Goal: Task Accomplishment & Management: Use online tool/utility

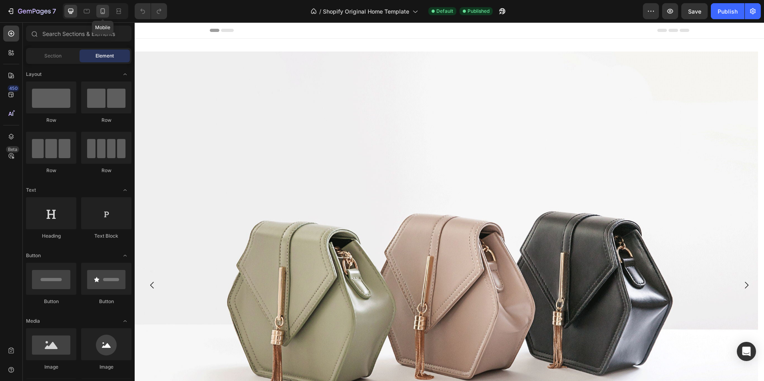
click at [101, 9] on icon at bounding box center [103, 11] width 8 height 8
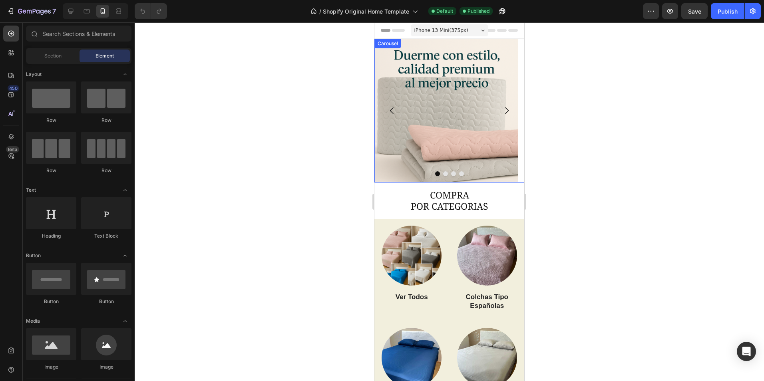
click at [502, 110] on icon "Carousel Next Arrow" at bounding box center [507, 111] width 10 height 10
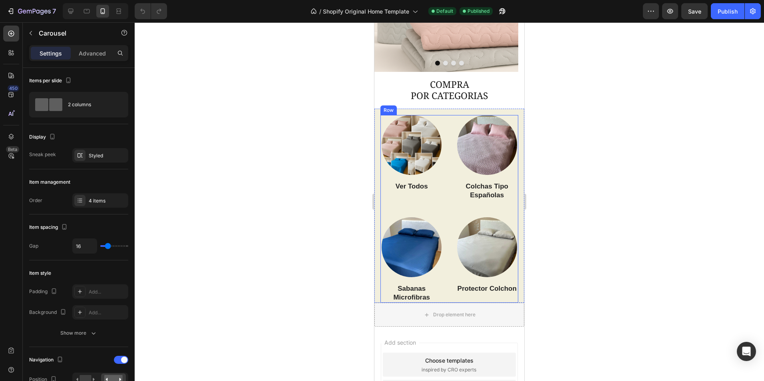
scroll to position [166, 0]
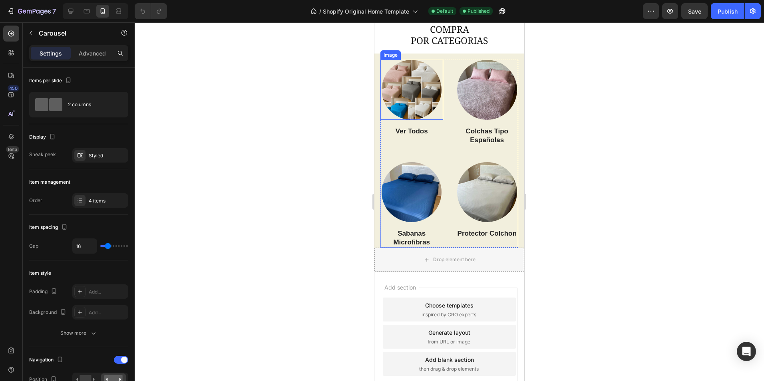
click at [417, 105] on img at bounding box center [412, 90] width 60 height 60
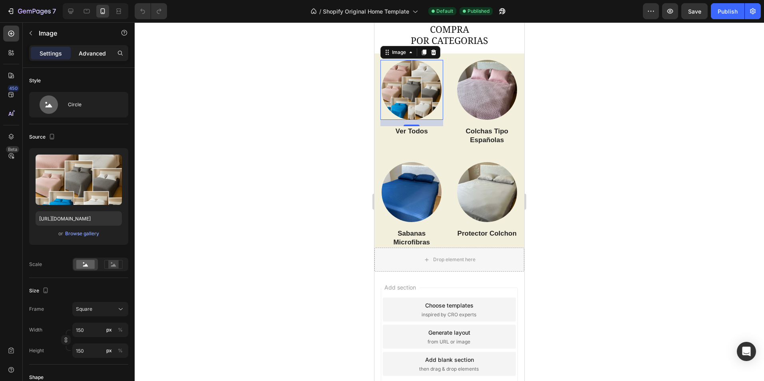
click at [80, 57] on p "Advanced" at bounding box center [92, 53] width 27 height 8
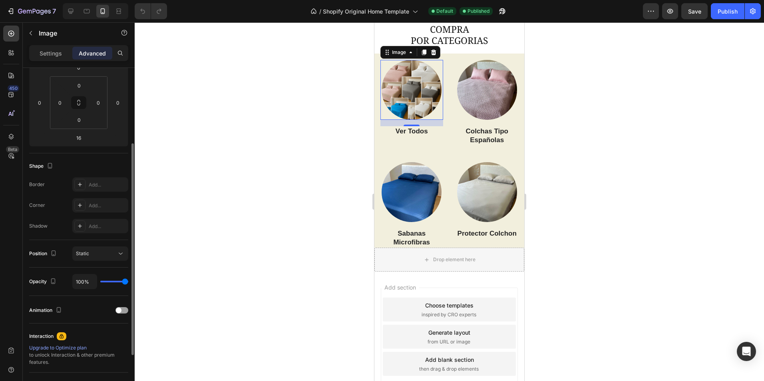
scroll to position [0, 0]
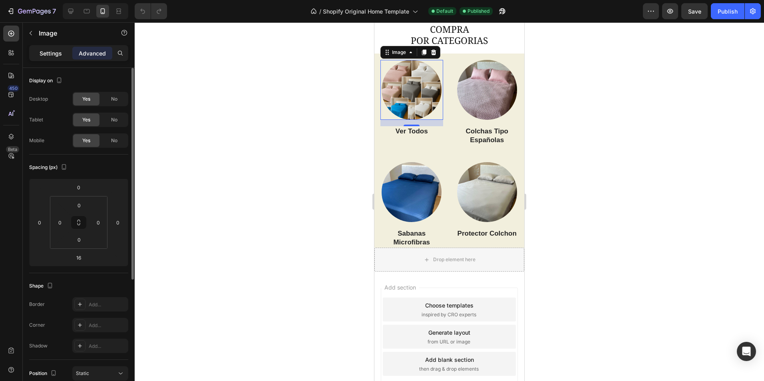
click at [54, 56] on p "Settings" at bounding box center [51, 53] width 22 height 8
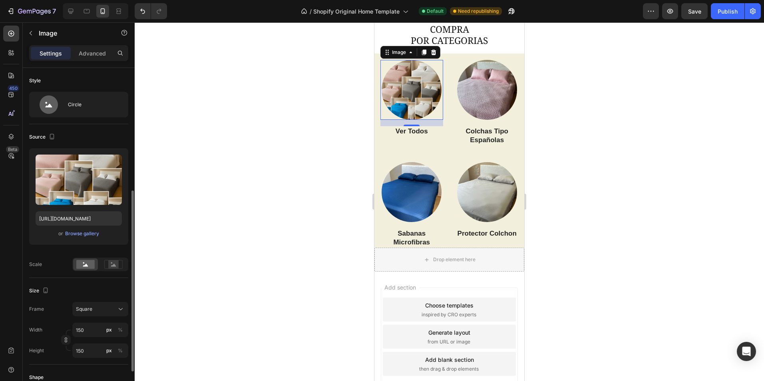
scroll to position [80, 0]
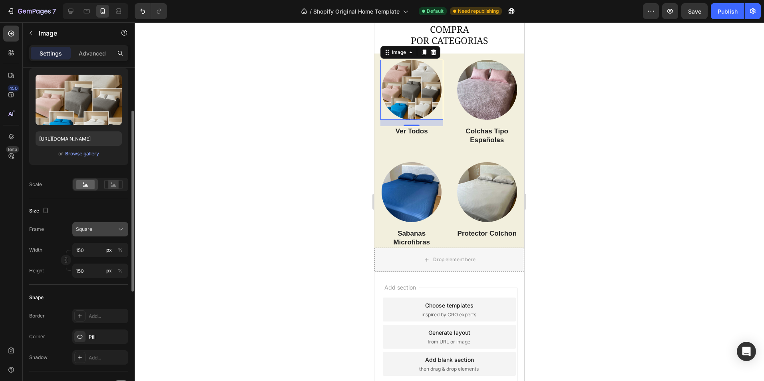
click at [101, 232] on div "Square" at bounding box center [95, 229] width 39 height 7
click at [108, 213] on div "Size" at bounding box center [78, 211] width 99 height 13
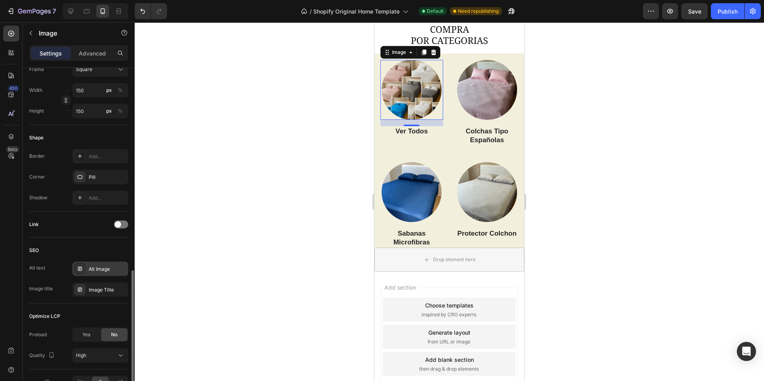
scroll to position [287, 0]
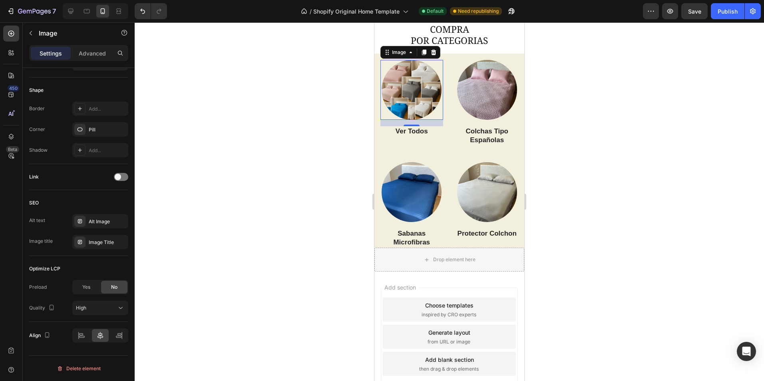
click at [427, 98] on img at bounding box center [412, 90] width 60 height 60
click at [483, 92] on img at bounding box center [487, 90] width 60 height 60
click at [417, 91] on img at bounding box center [412, 90] width 60 height 60
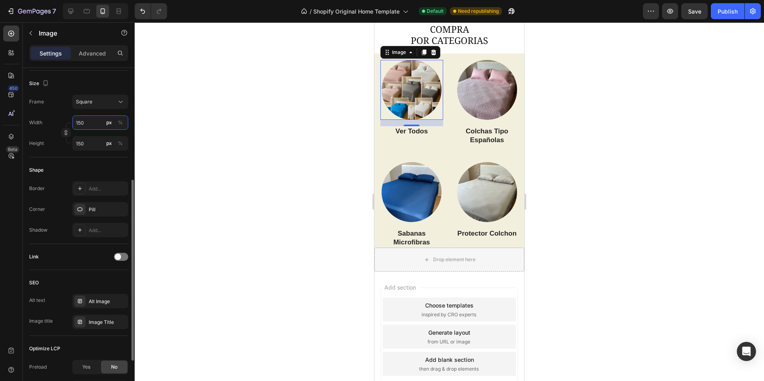
click at [84, 126] on input "150" at bounding box center [100, 123] width 56 height 14
type input "1"
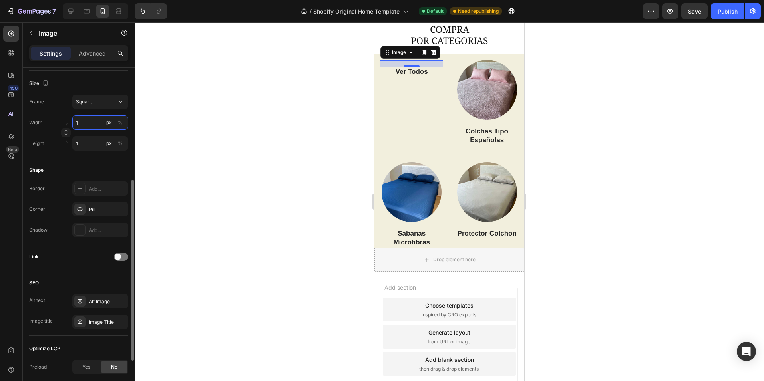
type input "10"
type input "100"
type input "10"
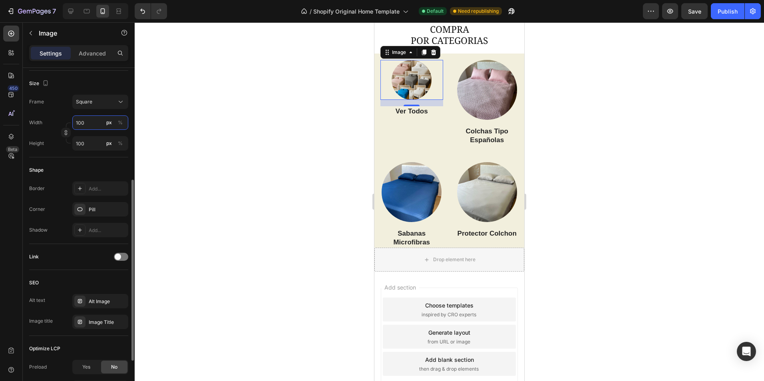
type input "10"
type input "1"
type input "12"
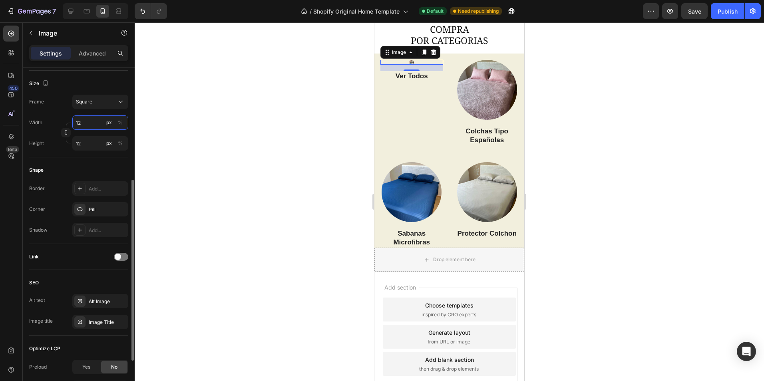
type input "120"
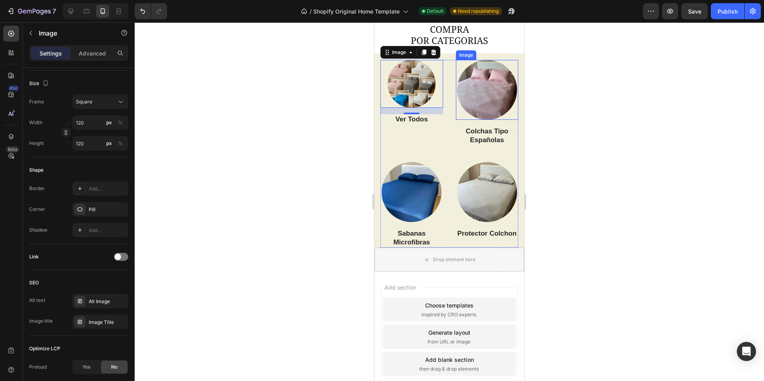
click at [470, 93] on img at bounding box center [487, 90] width 60 height 60
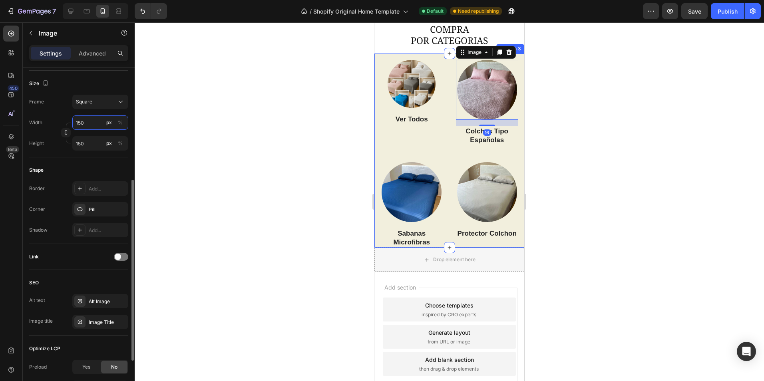
click at [87, 125] on input "150" at bounding box center [100, 123] width 56 height 14
type input "1"
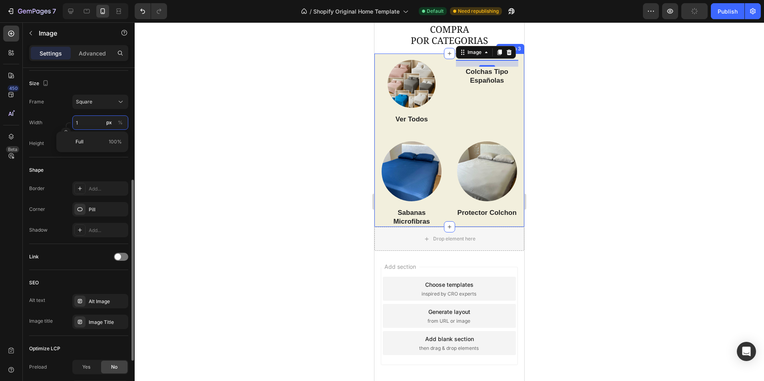
type input "12"
type input "120"
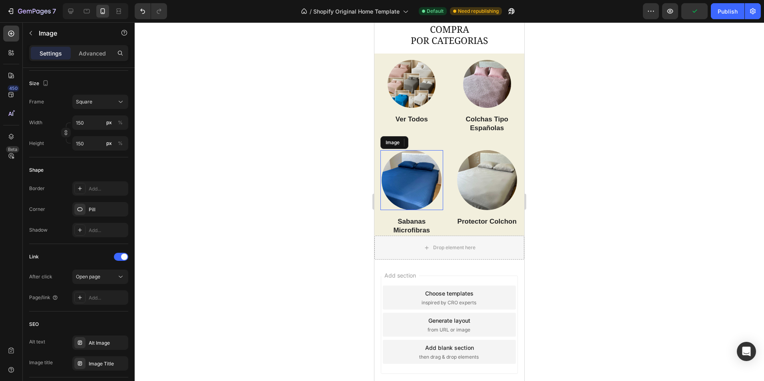
click at [416, 180] on img at bounding box center [412, 180] width 60 height 60
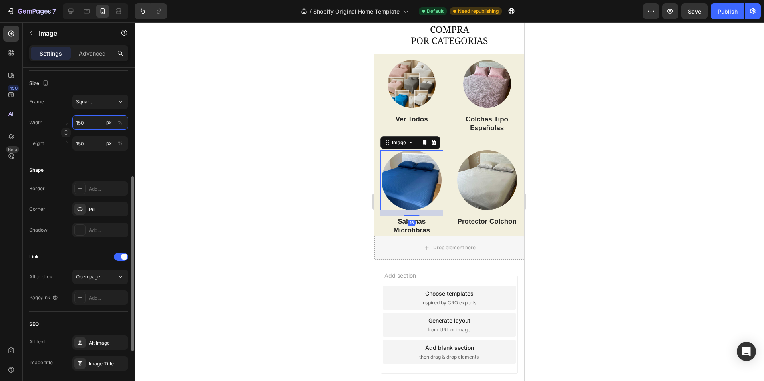
click at [82, 119] on input "150" at bounding box center [100, 123] width 56 height 14
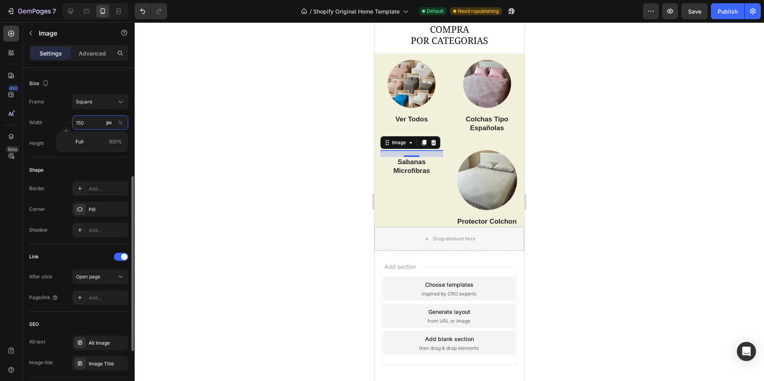
type input "1"
type input "12"
type input "120"
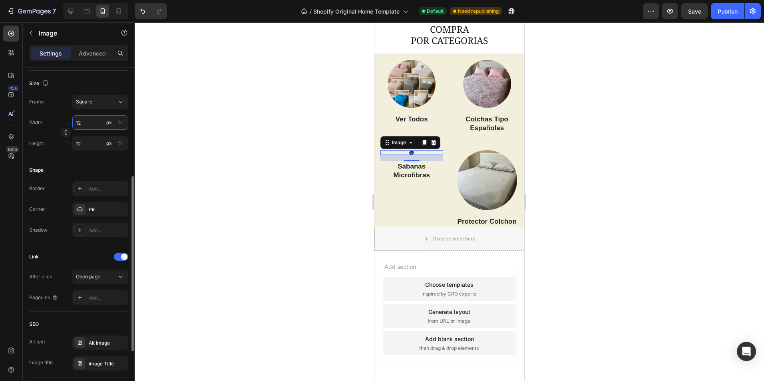
type input "120"
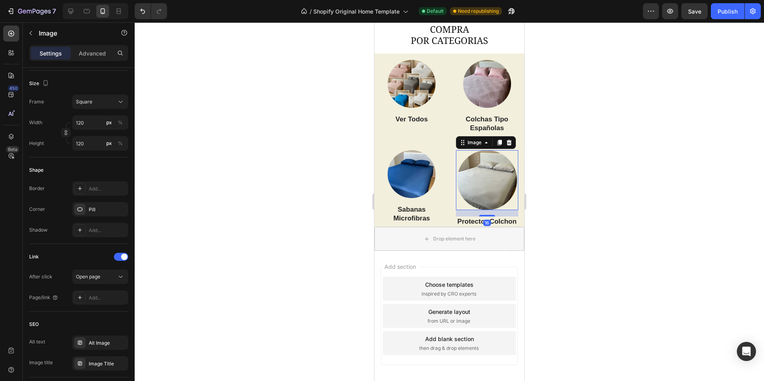
click at [482, 170] on img at bounding box center [487, 180] width 60 height 60
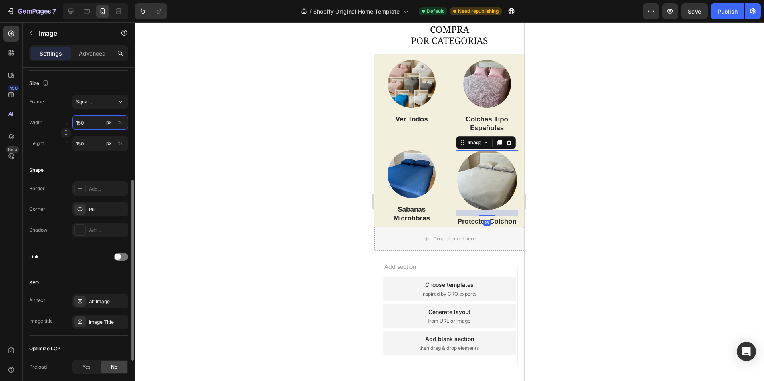
click at [92, 123] on input "150" at bounding box center [100, 123] width 56 height 14
type input "1"
type input "12"
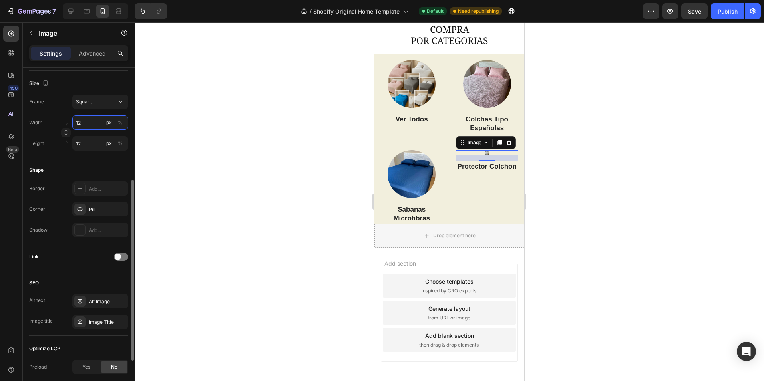
type input "120"
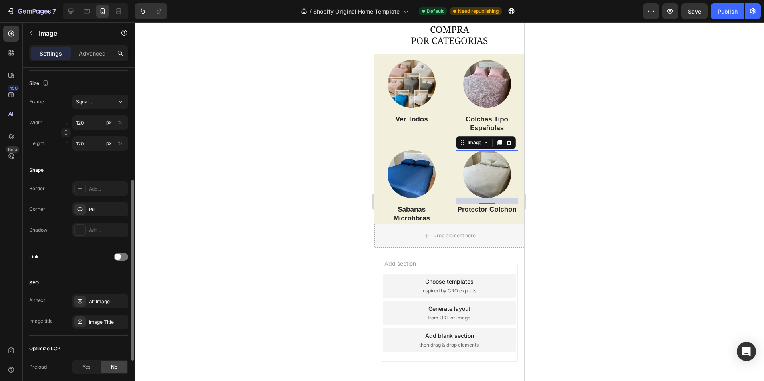
click at [98, 84] on div "Size" at bounding box center [78, 83] width 99 height 13
click at [567, 192] on div at bounding box center [450, 201] width 630 height 359
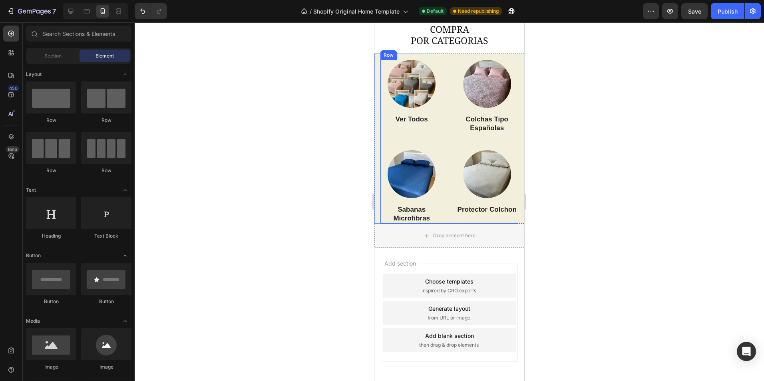
click at [427, 141] on div "Image Ver Todos Heading" at bounding box center [412, 105] width 63 height 90
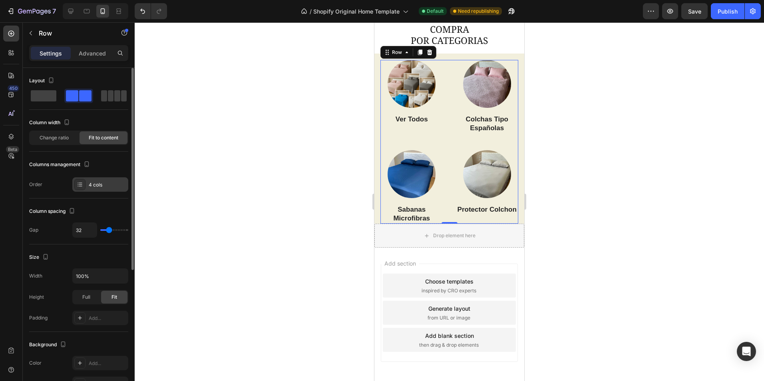
click at [82, 183] on icon at bounding box center [80, 184] width 6 height 6
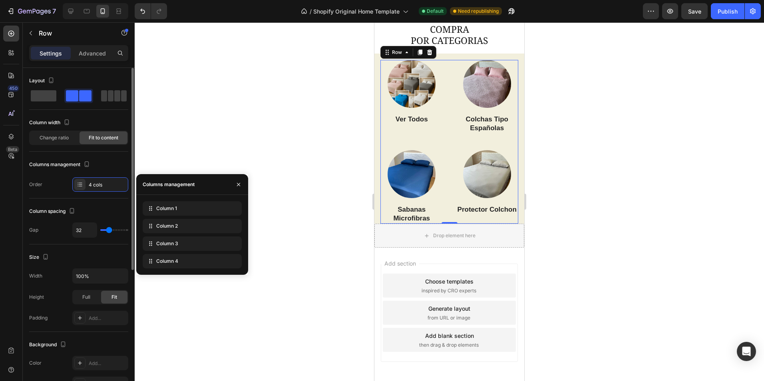
click at [108, 220] on div "Column spacing Gap 32" at bounding box center [78, 222] width 99 height 46
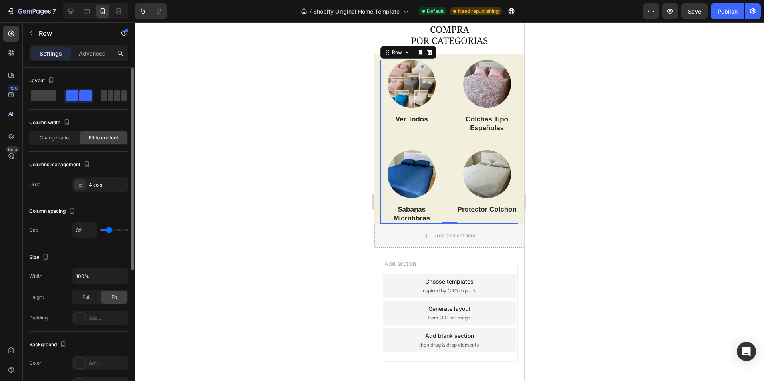
type input "24"
type input "22"
type input "20"
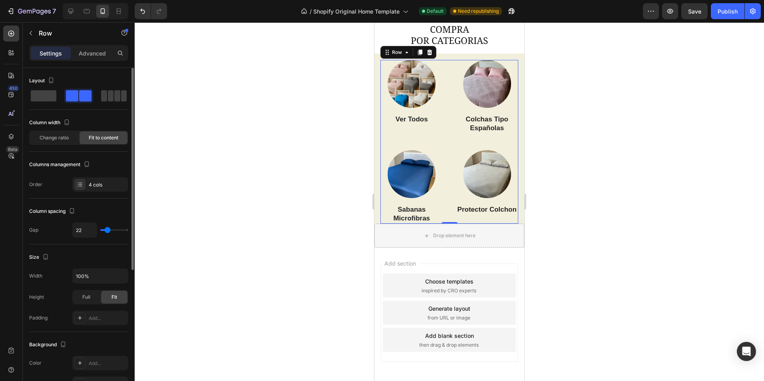
type input "20"
type input "18"
type input "16"
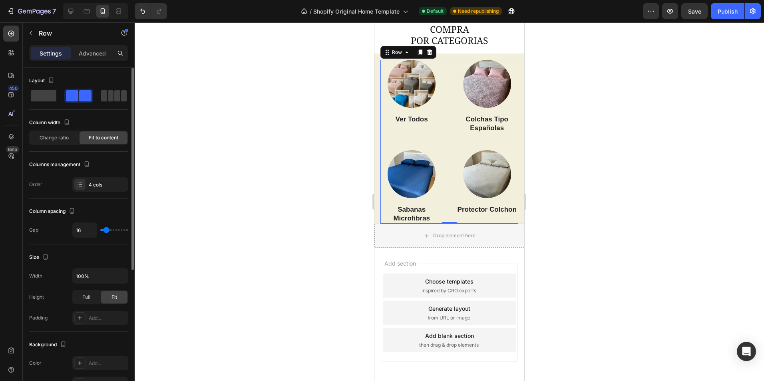
type input "13"
type input "11"
type input "9"
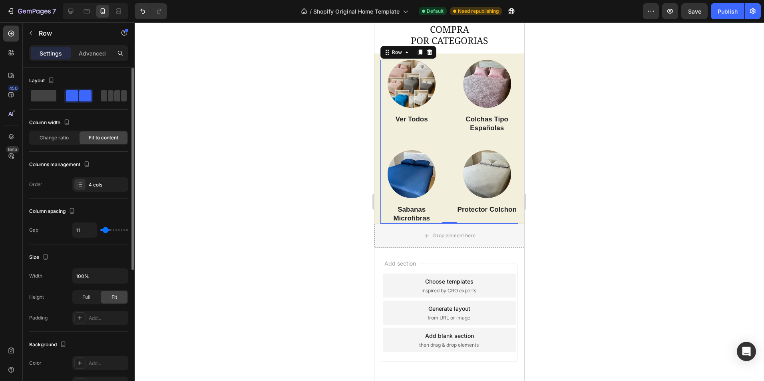
type input "9"
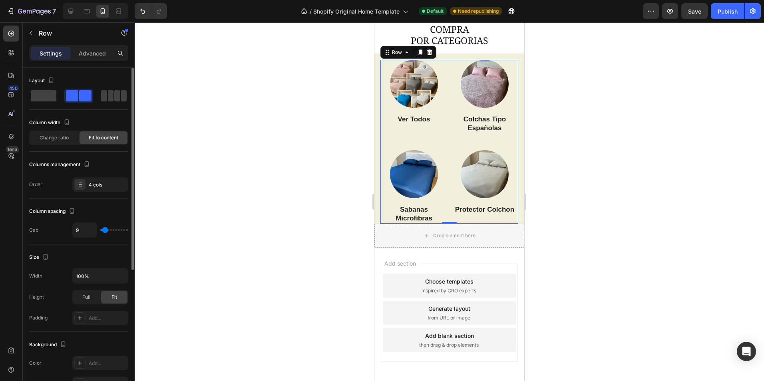
type input "7"
type input "4"
type input "2"
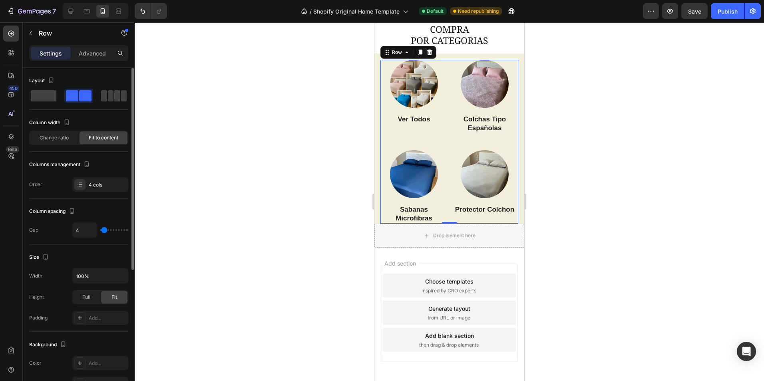
type input "2"
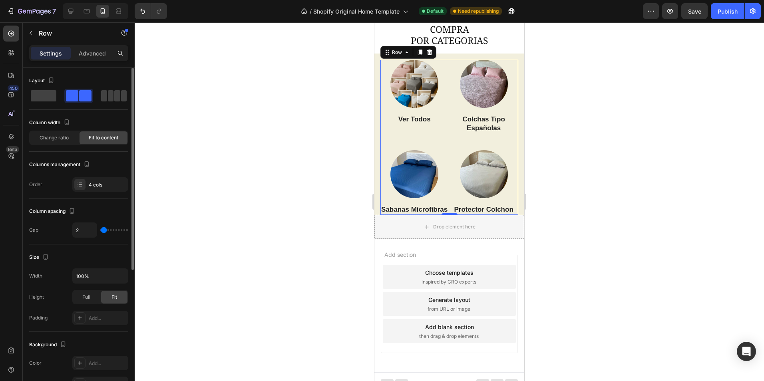
type input "7"
type input "9"
type input "13"
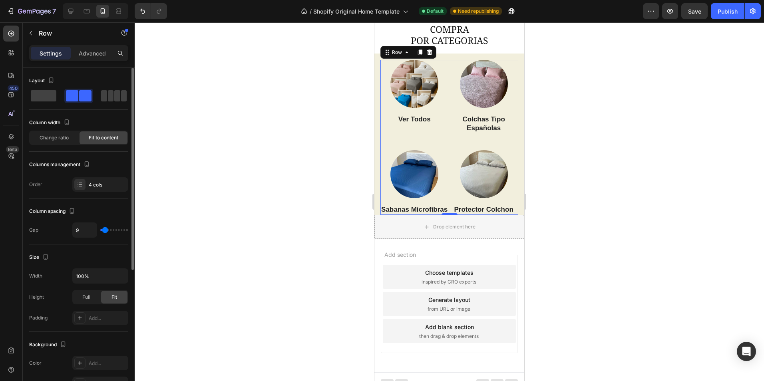
type input "13"
type input "18"
type input "22"
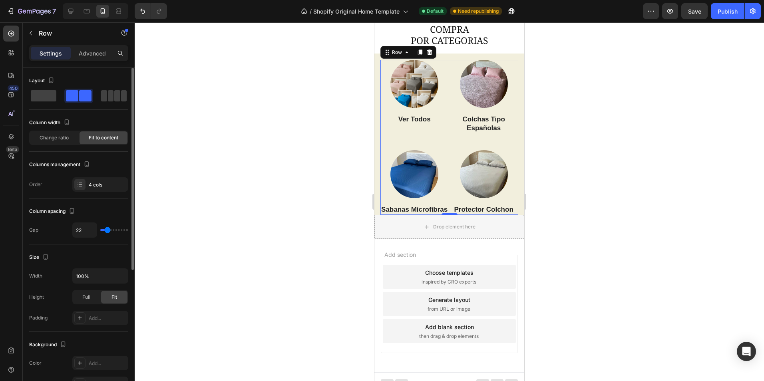
type input "24"
type input "27"
type input "31"
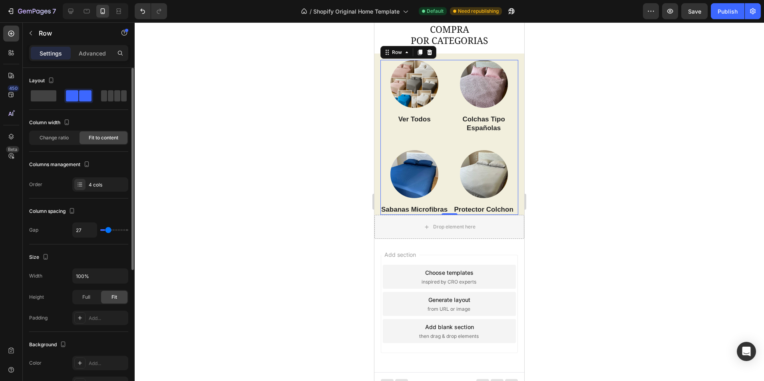
type input "31"
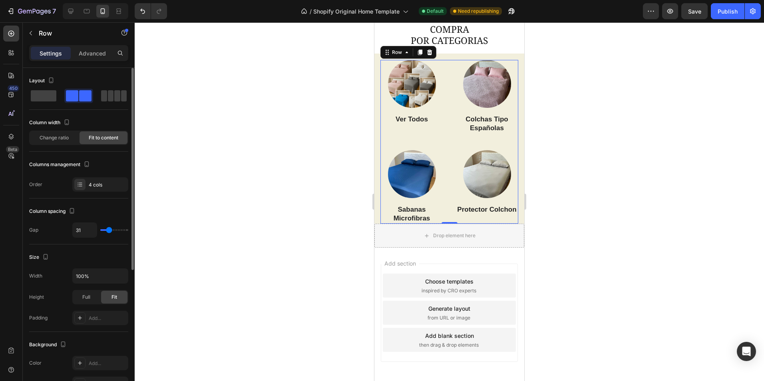
type input "29"
type input "27"
type input "24"
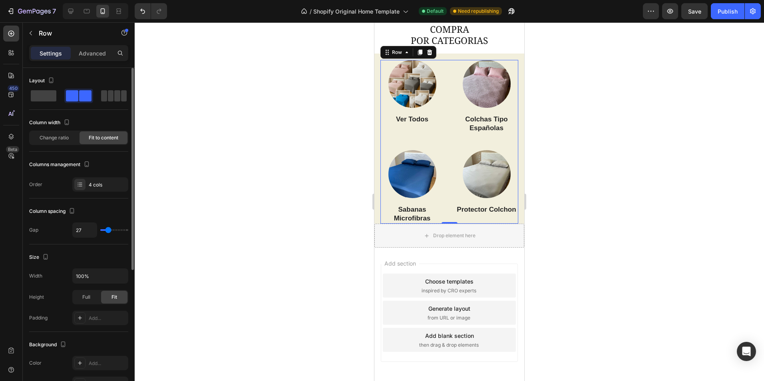
type input "24"
type input "22"
type input "20"
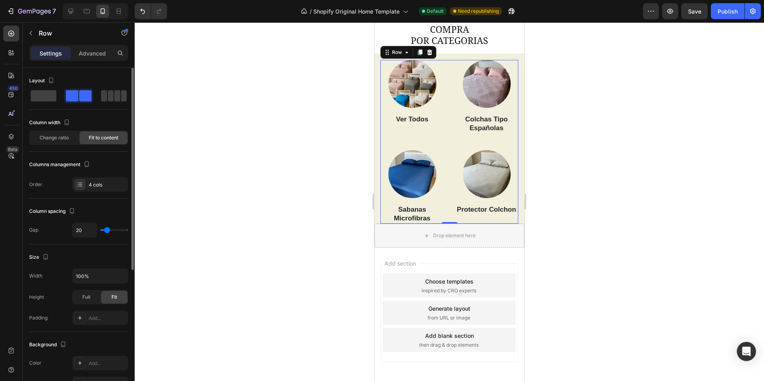
type input "18"
type input "16"
type input "13"
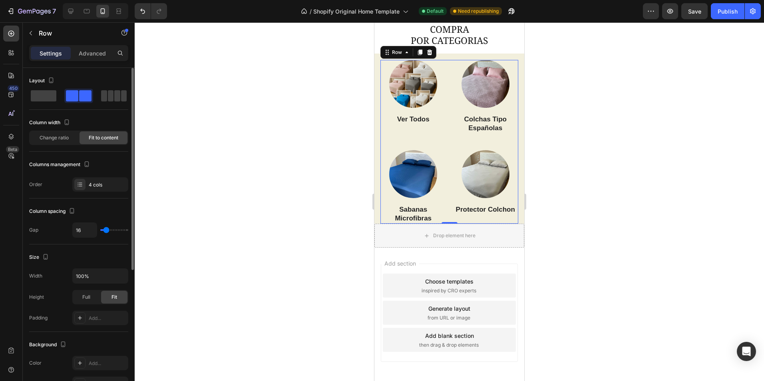
type input "13"
type input "11"
type input "9"
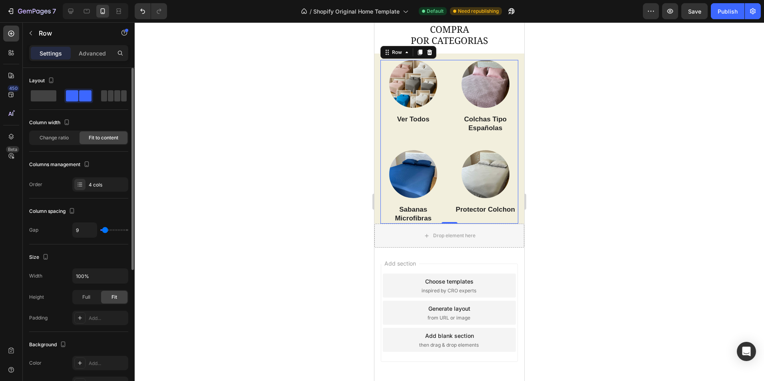
type input "7"
type input "2"
type input "0"
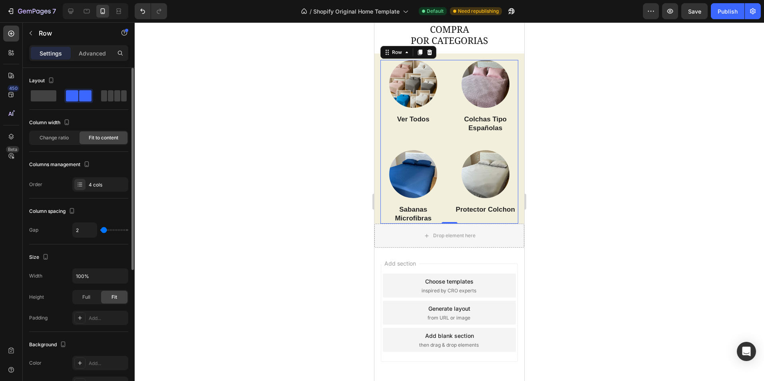
type input "0"
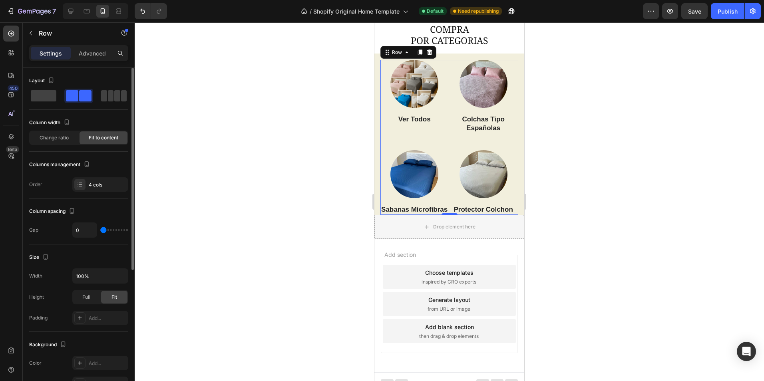
type input "7"
type input "13"
type input "22"
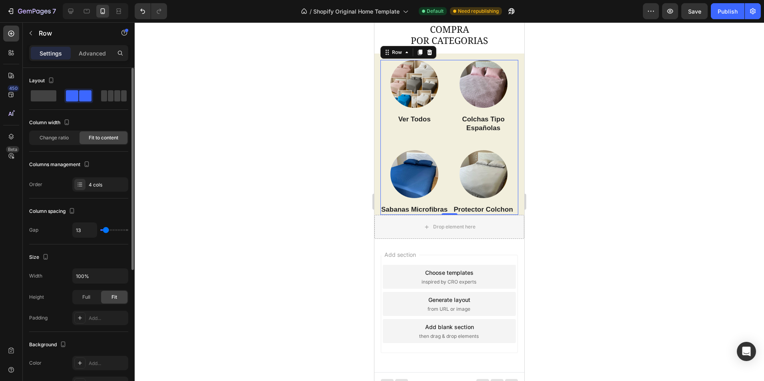
type input "22"
type input "36"
type input "51"
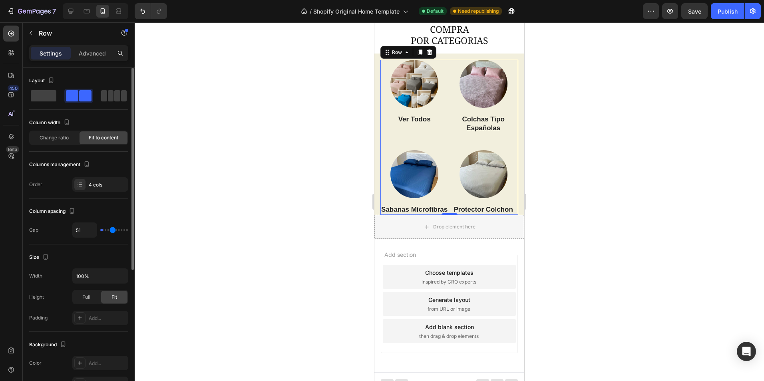
type input "62"
type input "91"
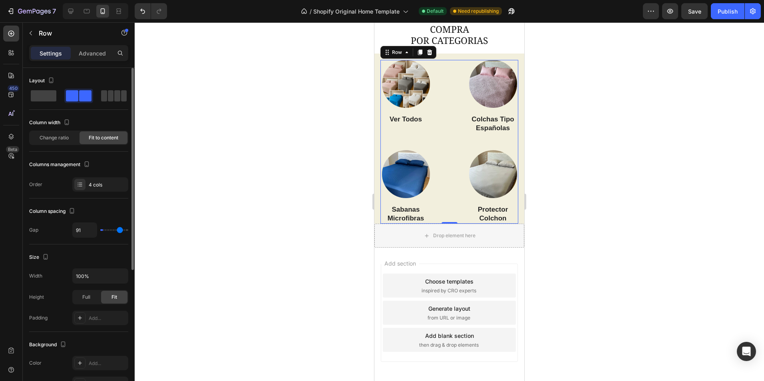
type input "120"
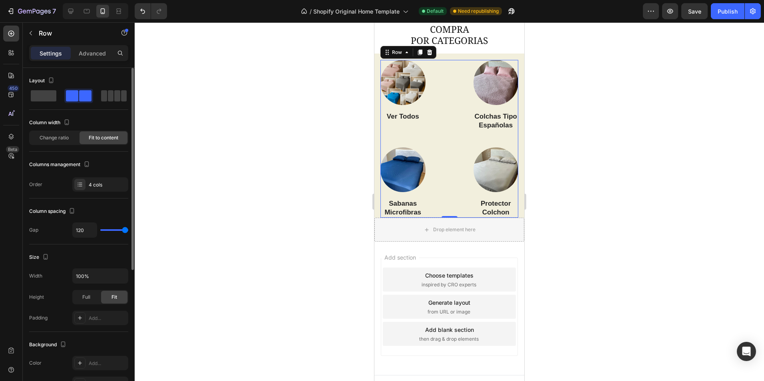
type input "118"
type input "113"
type input "111"
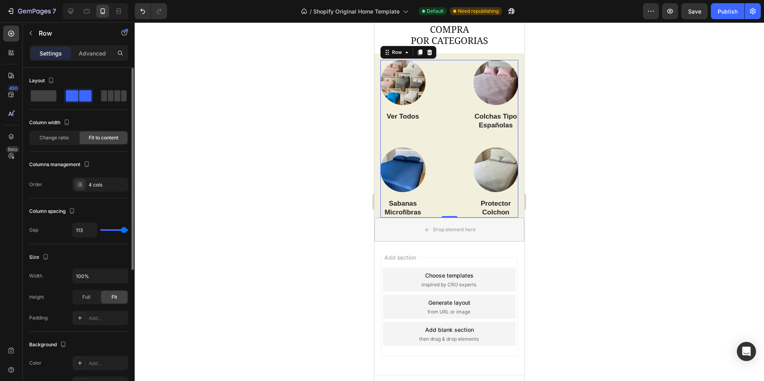
type input "111"
type input "107"
type input "100"
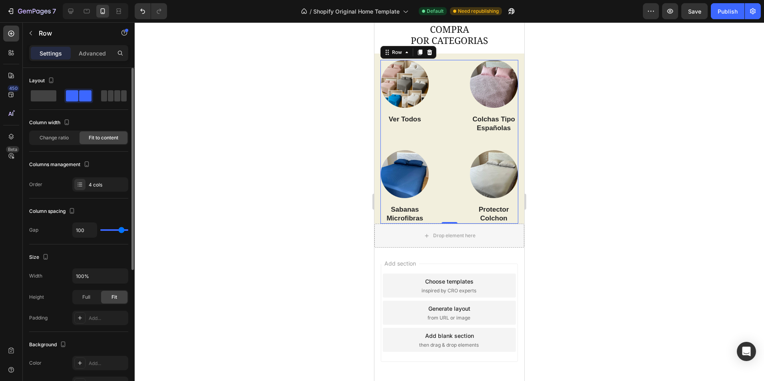
type input "91"
type input "80"
type input "76"
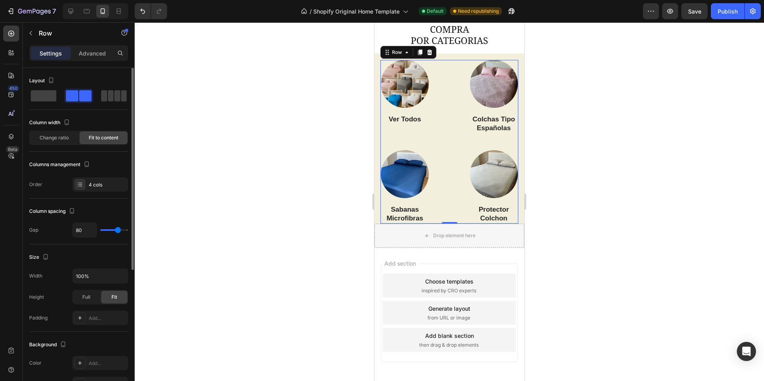
type input "76"
type input "71"
type input "67"
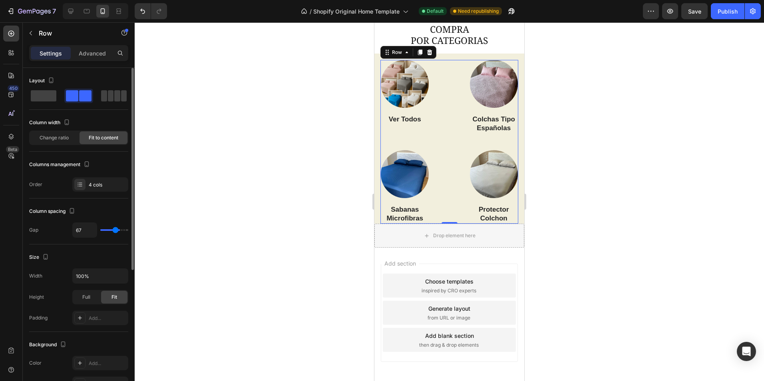
type input "62"
type input "58"
type input "56"
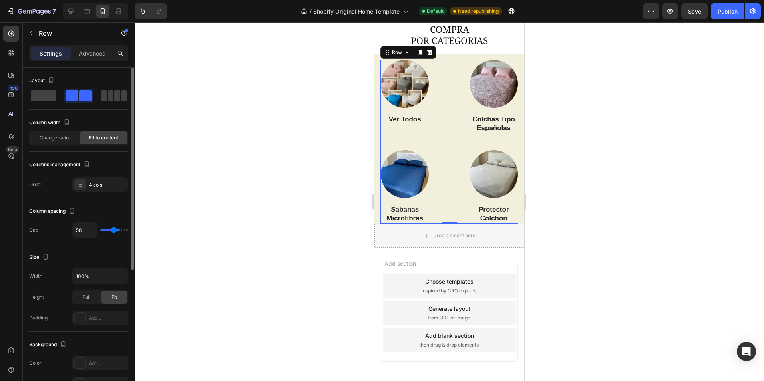
type input "56"
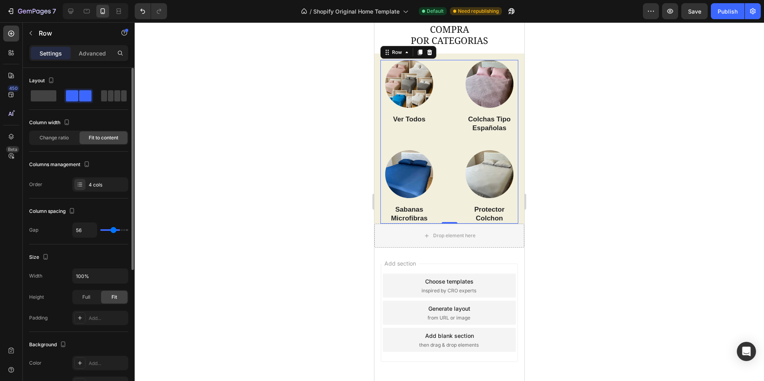
type input "51"
type input "49"
type input "44"
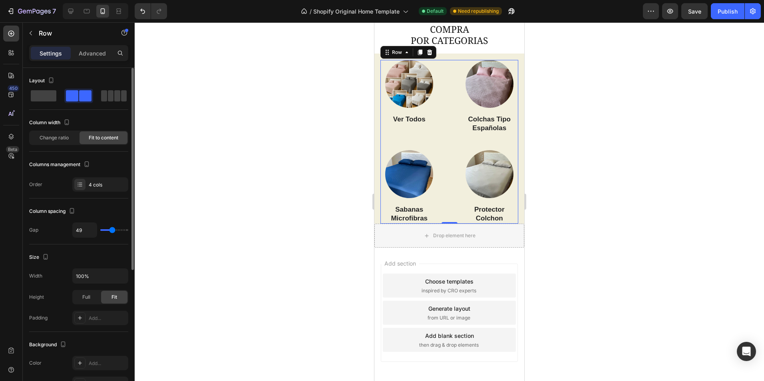
type input "44"
type input "42"
type input "38"
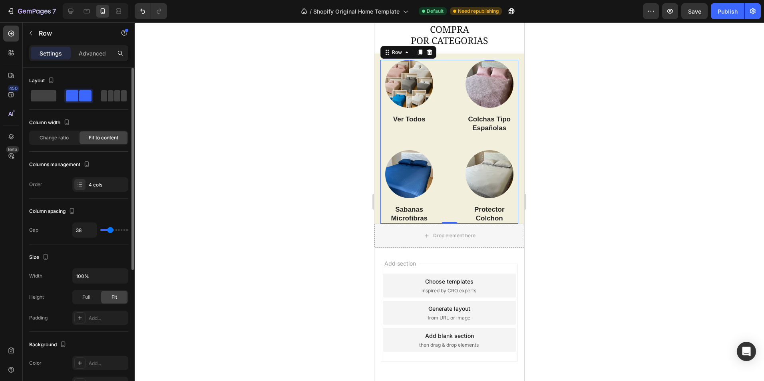
type input "31"
type input "22"
type input "16"
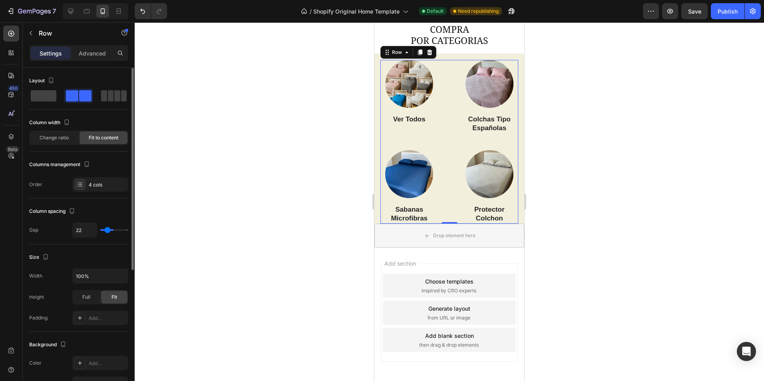
type input "16"
type input "11"
type input "2"
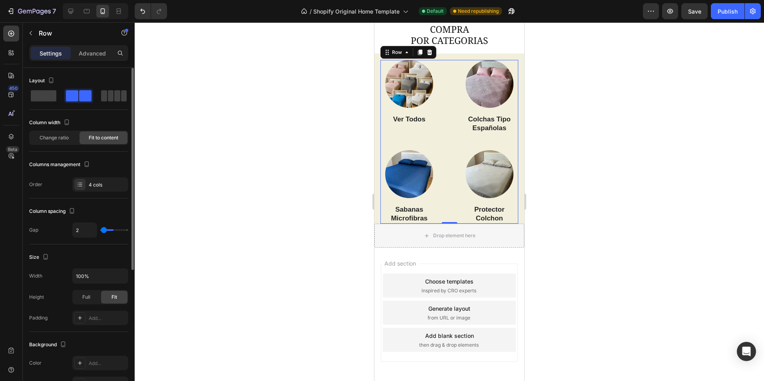
type input "0"
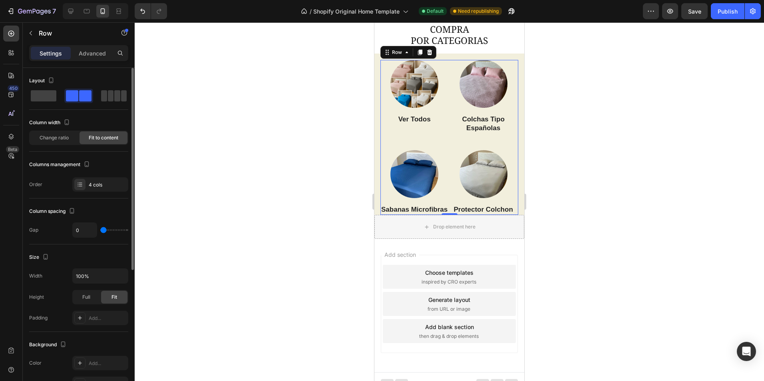
drag, startPoint x: 108, startPoint y: 229, endPoint x: 57, endPoint y: 237, distance: 52.2
type input "0"
click at [100, 231] on input "range" at bounding box center [114, 230] width 28 height 2
click at [116, 219] on div "Column spacing Gap 0" at bounding box center [78, 222] width 99 height 46
type input "2"
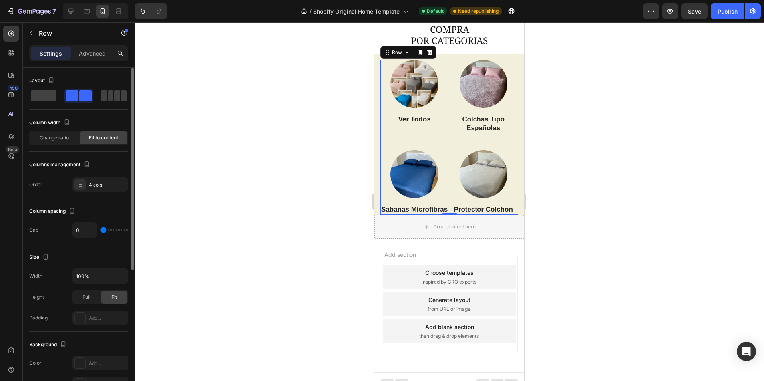
type input "2"
type input "4"
type input "7"
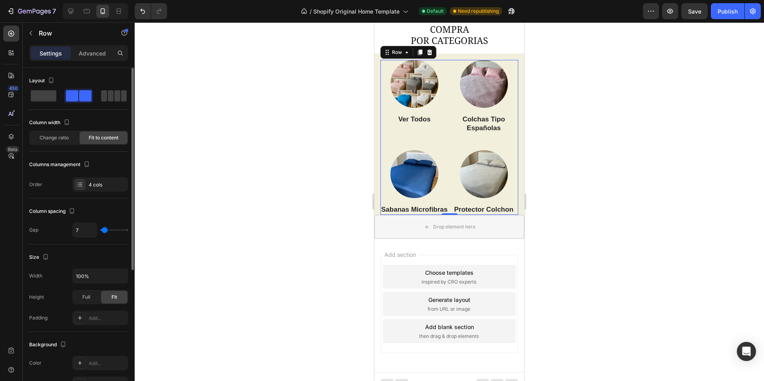
type input "9"
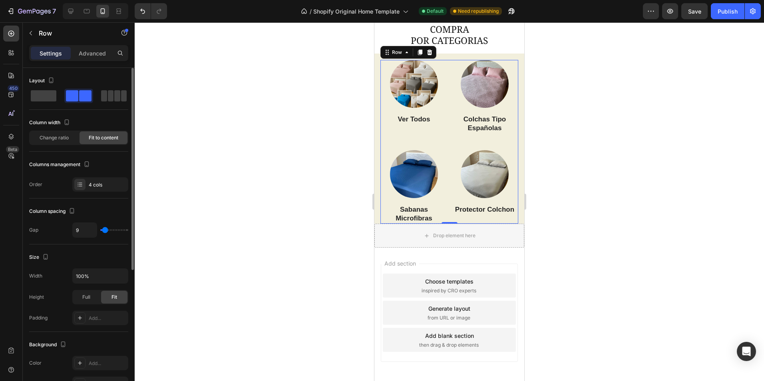
type input "11"
type input "13"
type input "16"
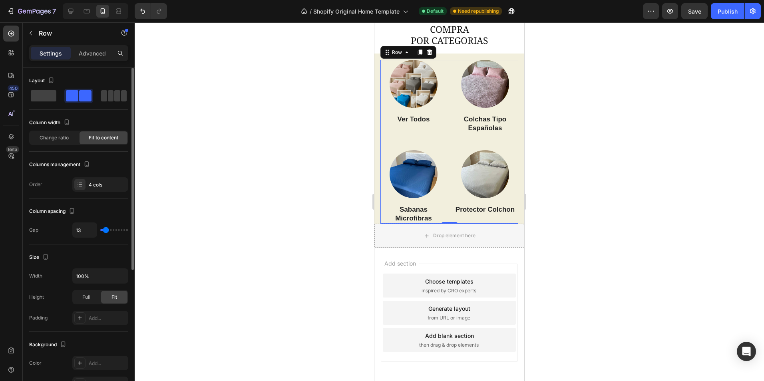
type input "16"
type input "18"
type input "20"
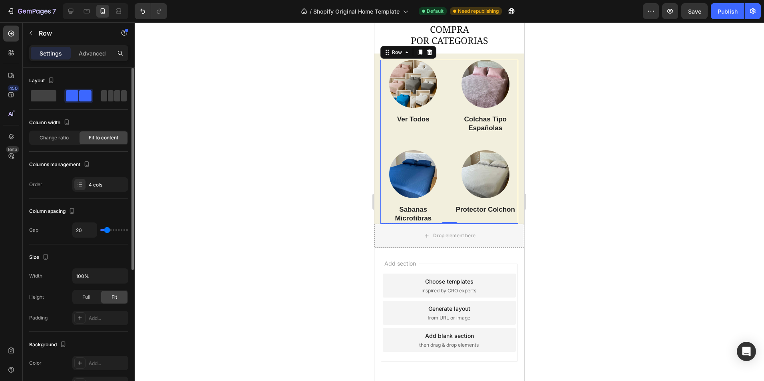
type input "22"
type input "20"
type input "18"
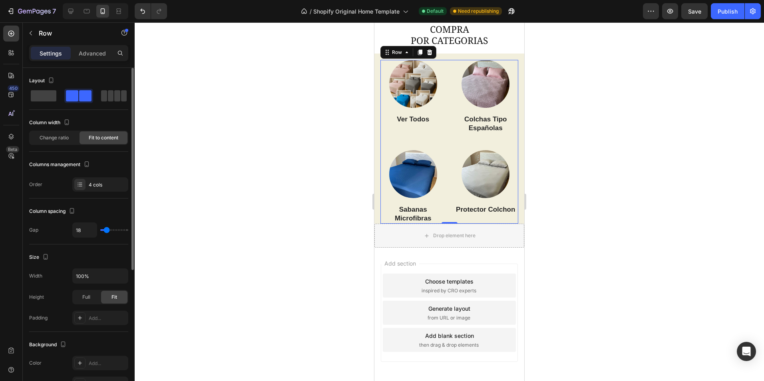
drag, startPoint x: 102, startPoint y: 229, endPoint x: 107, endPoint y: 229, distance: 4.9
type input "18"
click at [107, 229] on input "range" at bounding box center [114, 230] width 28 height 2
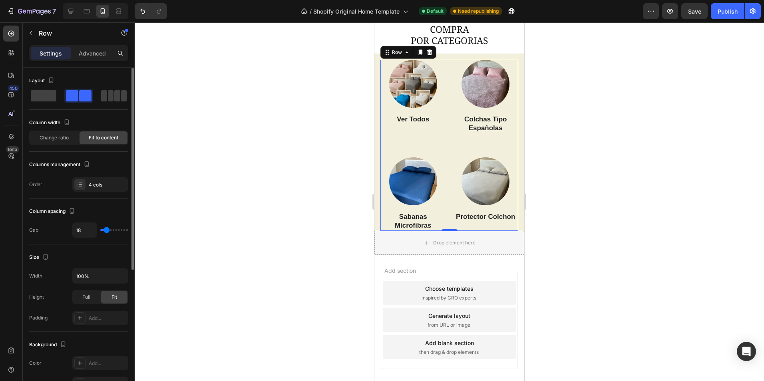
type input "24"
type input "27"
type input "16"
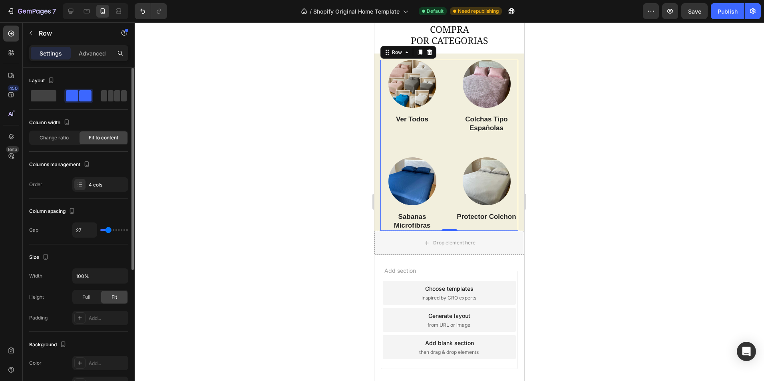
type input "16"
type input "11"
type input "4"
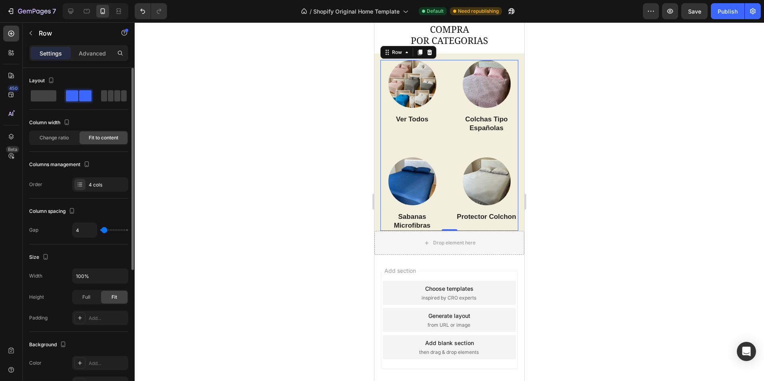
type input "0"
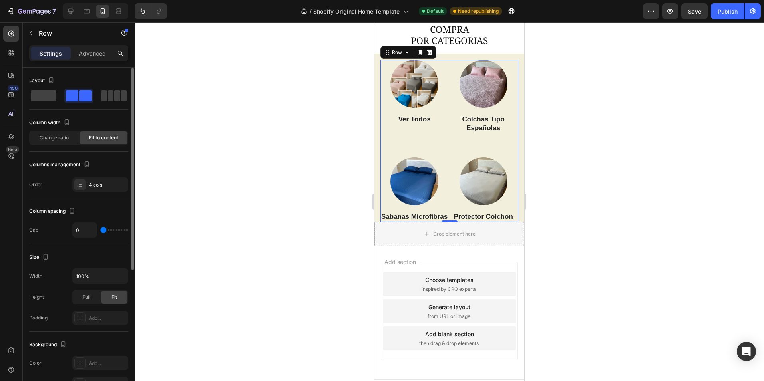
drag, startPoint x: 108, startPoint y: 230, endPoint x: 80, endPoint y: 232, distance: 28.1
type input "0"
click at [100, 231] on input "range" at bounding box center [114, 230] width 28 height 2
click at [100, 275] on input "100%" at bounding box center [100, 276] width 55 height 14
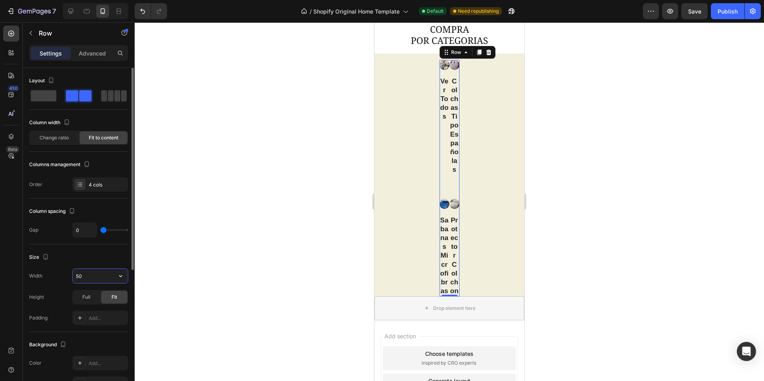
type input "5"
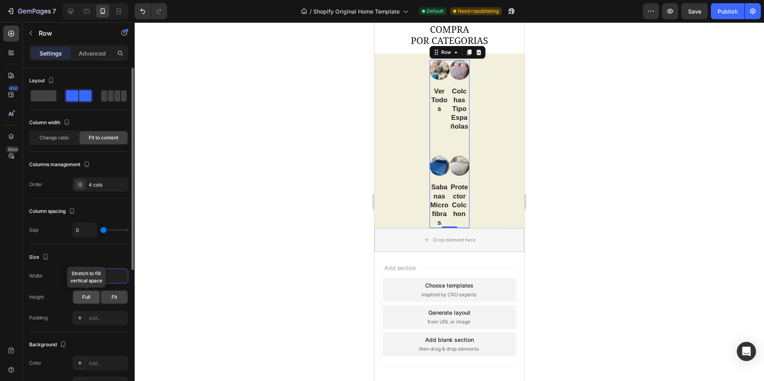
click at [91, 297] on div "Full" at bounding box center [86, 297] width 26 height 13
click at [96, 259] on div "Size" at bounding box center [78, 257] width 99 height 13
click at [121, 275] on icon "button" at bounding box center [121, 276] width 8 height 8
click at [94, 294] on p "Default 100%" at bounding box center [99, 296] width 46 height 7
type input "100%"
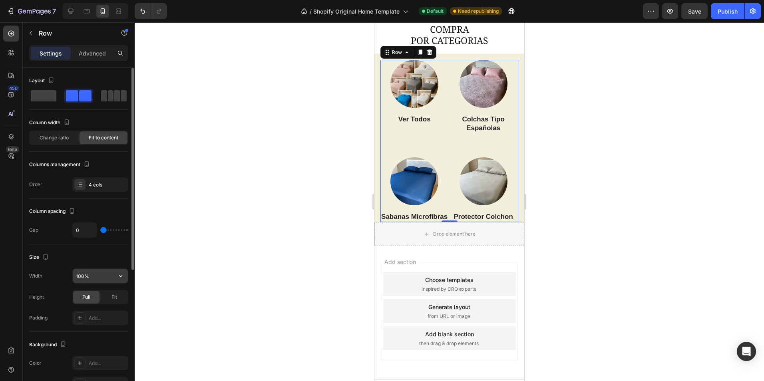
click at [120, 278] on icon "button" at bounding box center [121, 276] width 8 height 8
click at [95, 253] on div "Size" at bounding box center [78, 257] width 99 height 13
click at [114, 299] on span "Fit" at bounding box center [115, 297] width 6 height 7
click at [90, 298] on div "Full" at bounding box center [86, 297] width 26 height 13
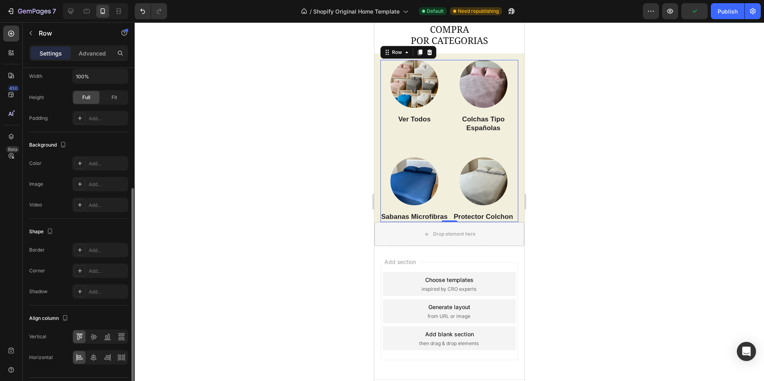
scroll to position [222, 0]
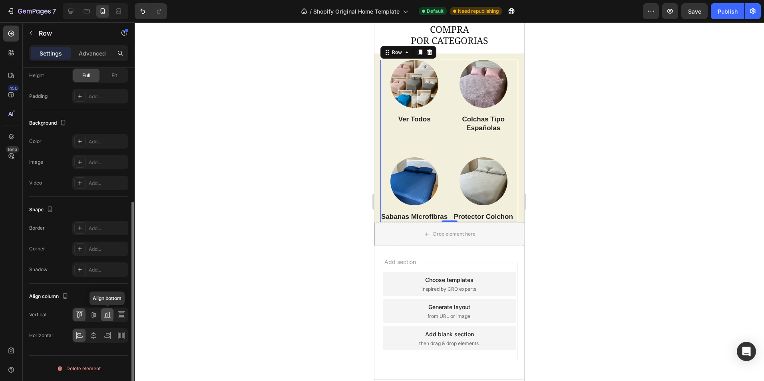
click at [107, 316] on icon at bounding box center [108, 315] width 8 height 8
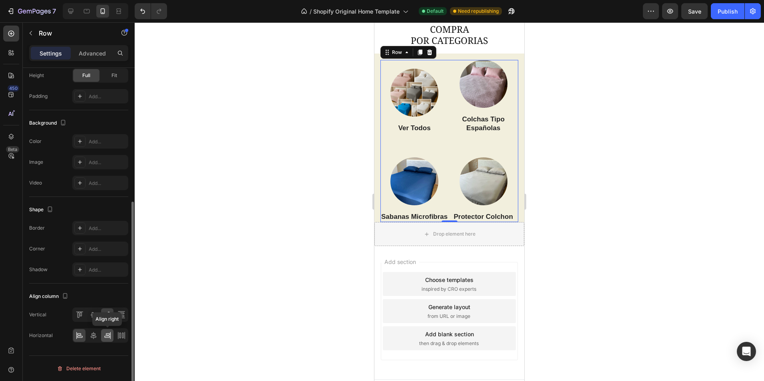
click at [105, 333] on icon at bounding box center [108, 336] width 8 height 8
click at [93, 313] on icon at bounding box center [93, 316] width 6 height 6
click at [76, 312] on icon at bounding box center [80, 315] width 8 height 8
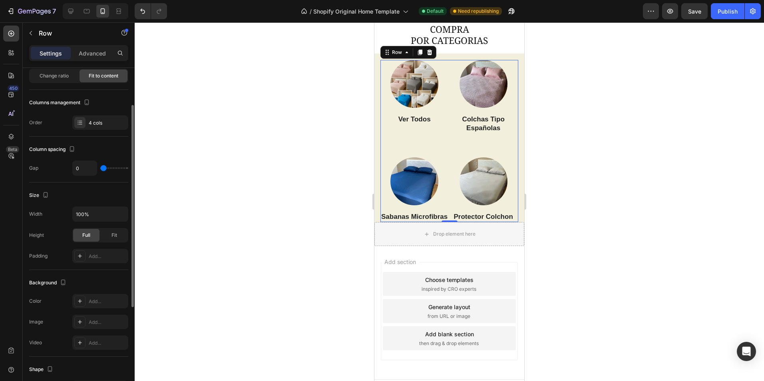
scroll to position [0, 0]
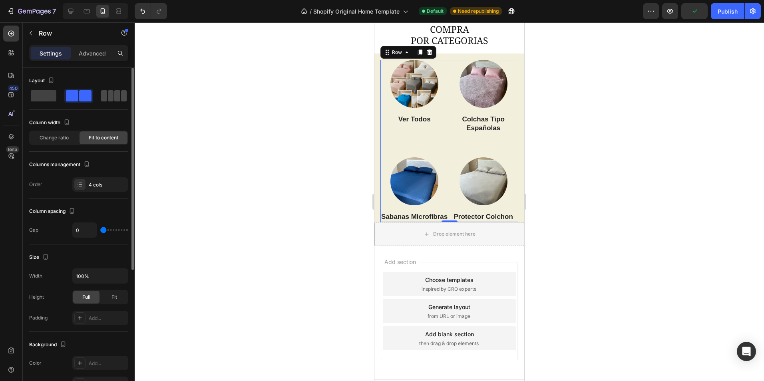
click at [110, 96] on span at bounding box center [111, 95] width 6 height 11
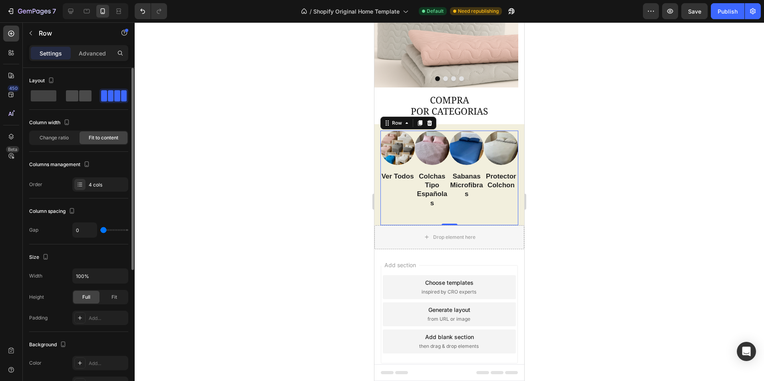
click at [74, 97] on span at bounding box center [72, 95] width 12 height 11
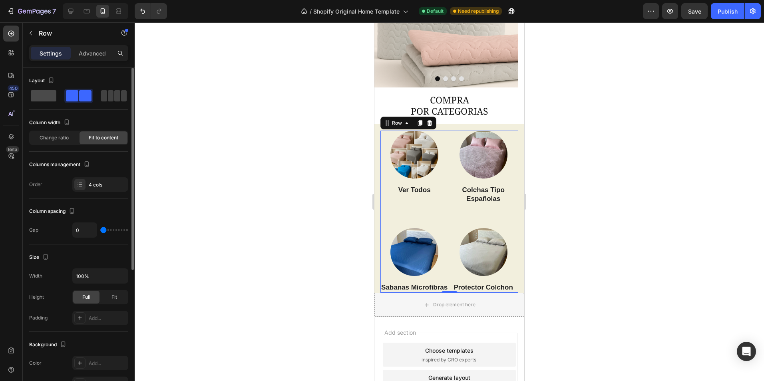
click at [47, 98] on span at bounding box center [44, 95] width 26 height 11
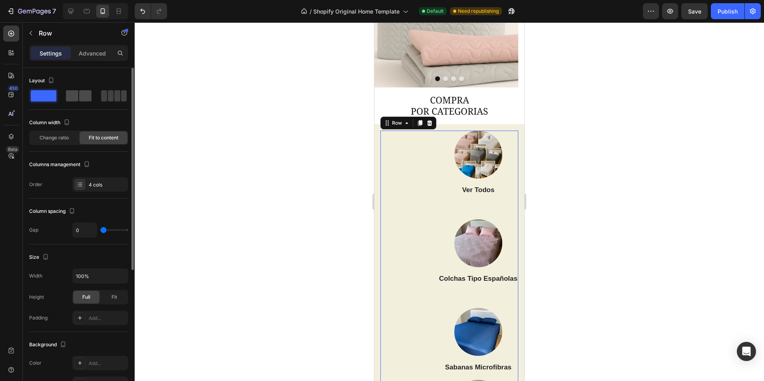
click at [80, 98] on span at bounding box center [85, 95] width 12 height 11
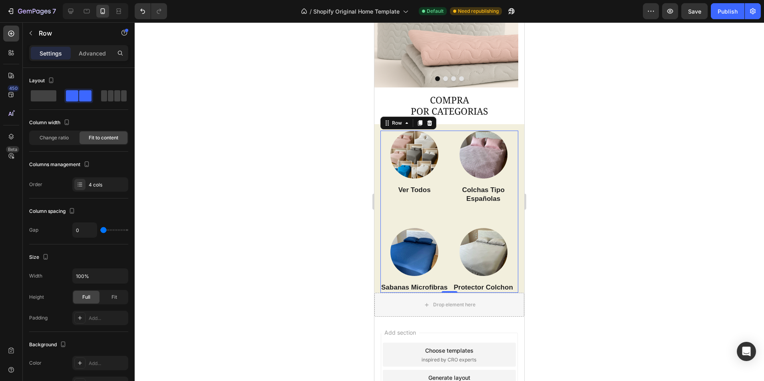
click at [425, 215] on div "Image Ver Todos Heading" at bounding box center [415, 176] width 68 height 90
click at [419, 231] on img at bounding box center [415, 252] width 48 height 48
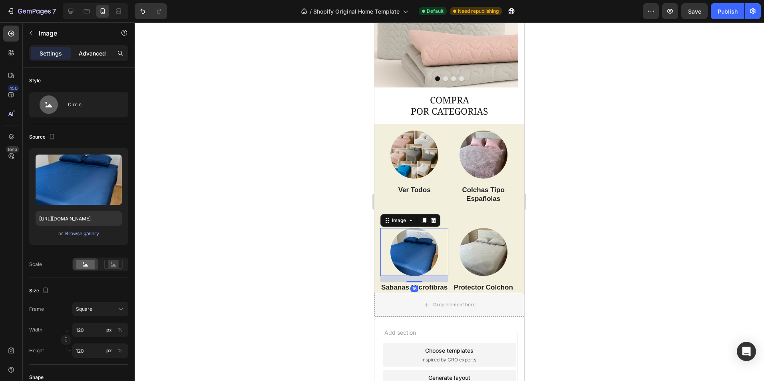
click at [81, 48] on div "Advanced" at bounding box center [92, 53] width 40 height 13
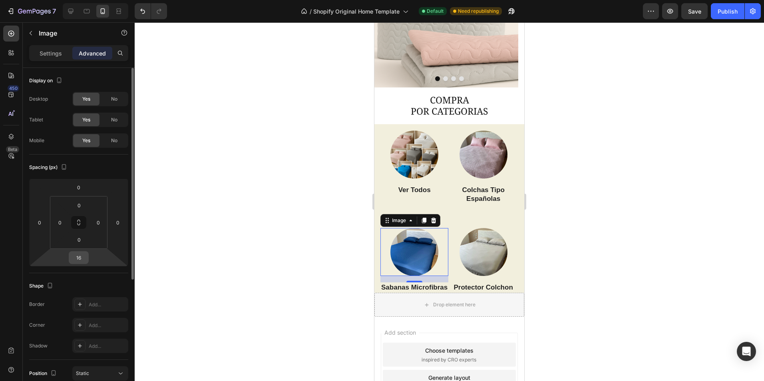
click at [82, 258] on input "16" at bounding box center [79, 258] width 16 height 12
type input "0"
click at [245, 220] on div at bounding box center [450, 201] width 630 height 359
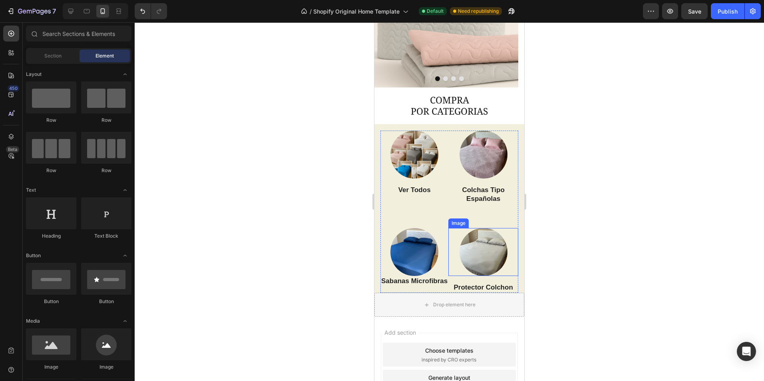
click at [473, 249] on img at bounding box center [484, 252] width 48 height 48
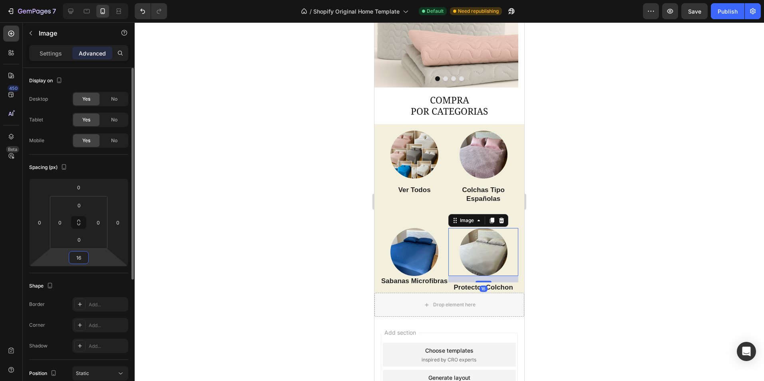
click at [82, 257] on input "16" at bounding box center [79, 258] width 16 height 12
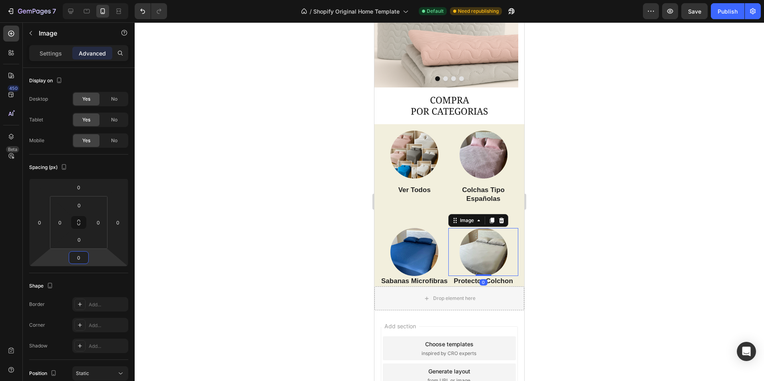
click at [172, 241] on div at bounding box center [450, 201] width 630 height 359
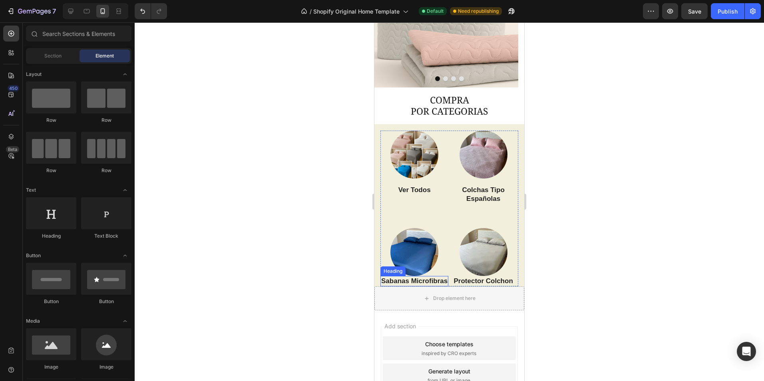
click at [432, 287] on h3 "Sabanas Microfibras" at bounding box center [415, 281] width 68 height 10
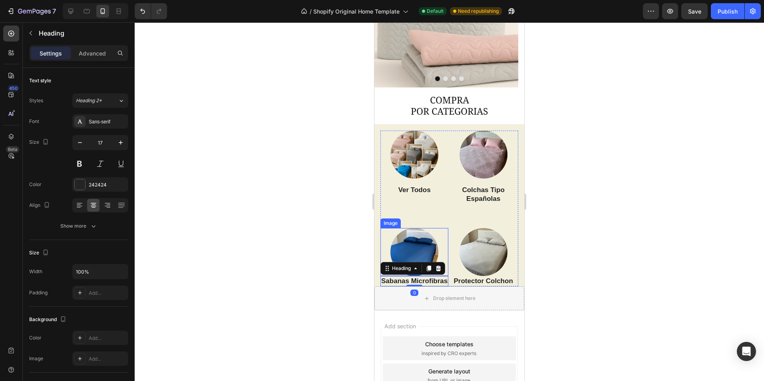
click at [430, 244] on img at bounding box center [415, 252] width 48 height 48
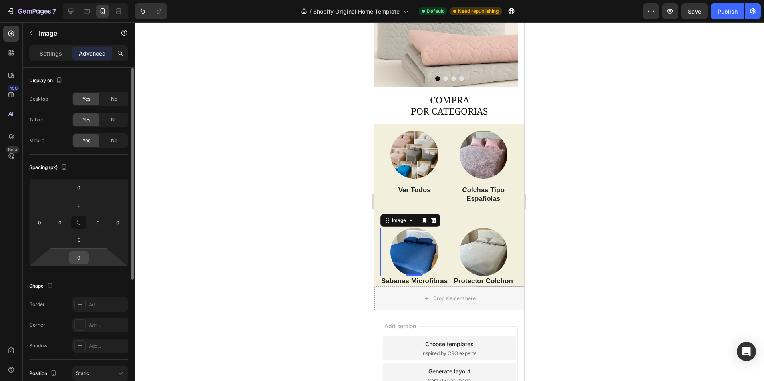
click at [83, 256] on input "0" at bounding box center [79, 258] width 16 height 12
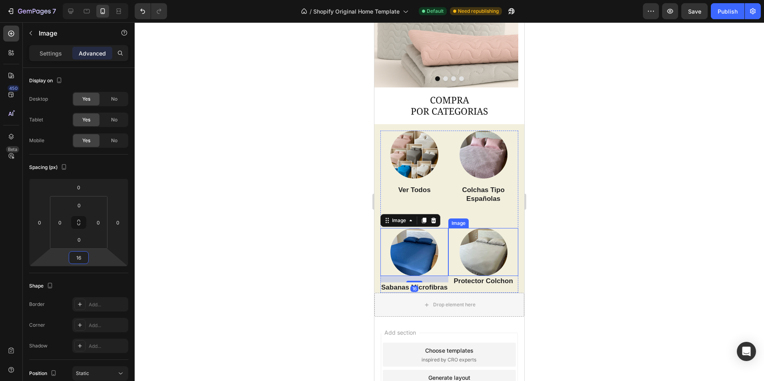
click at [471, 255] on img at bounding box center [484, 252] width 48 height 48
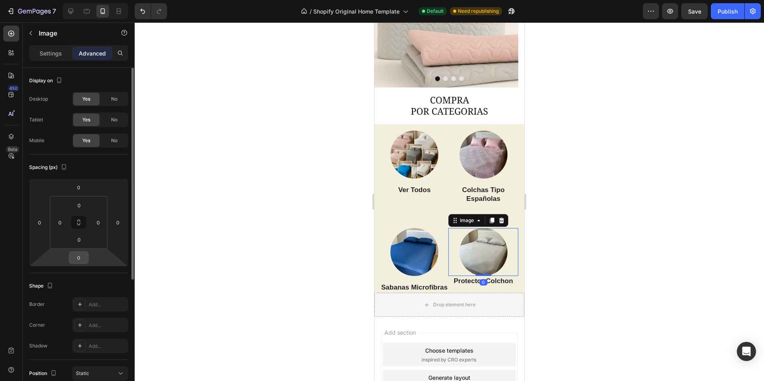
click at [80, 259] on input "0" at bounding box center [79, 258] width 16 height 12
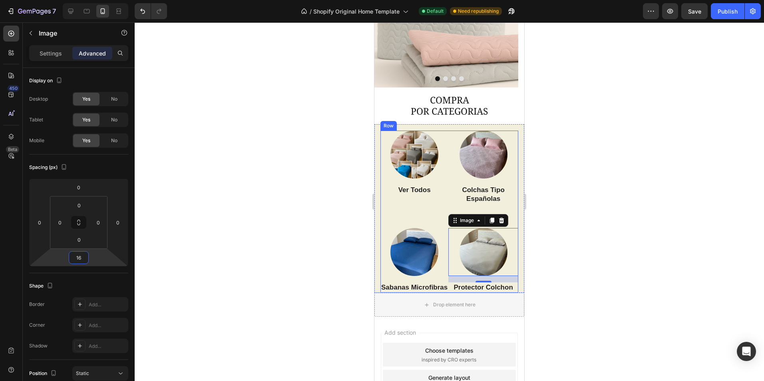
click at [399, 208] on div "Image Ver Todos Heading" at bounding box center [415, 176] width 68 height 90
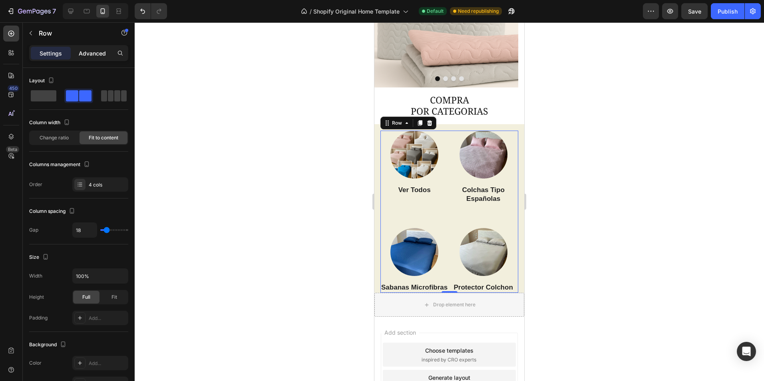
click at [96, 50] on p "Advanced" at bounding box center [92, 53] width 27 height 8
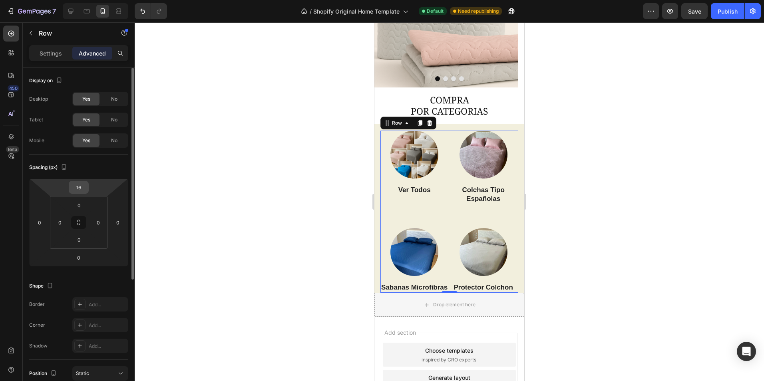
click at [85, 191] on input "16" at bounding box center [79, 187] width 16 height 12
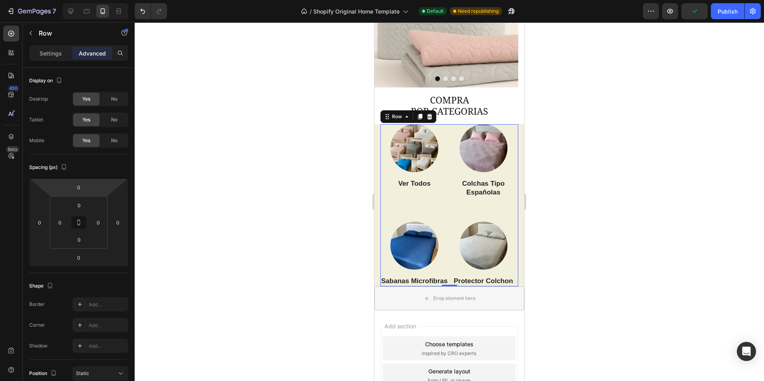
click at [200, 197] on div at bounding box center [450, 201] width 630 height 359
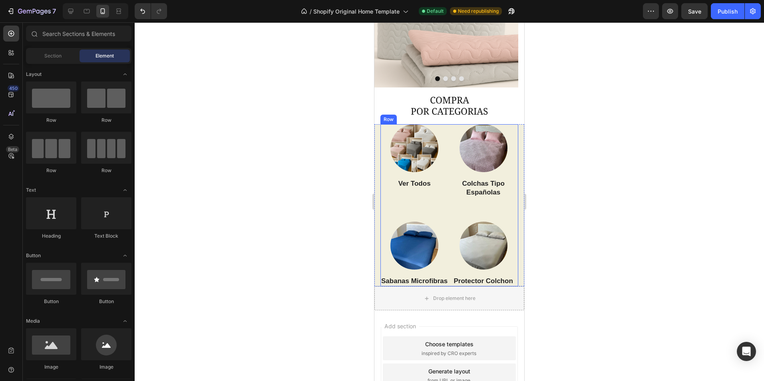
click at [437, 200] on div "Image Ver Todos Heading" at bounding box center [415, 169] width 68 height 90
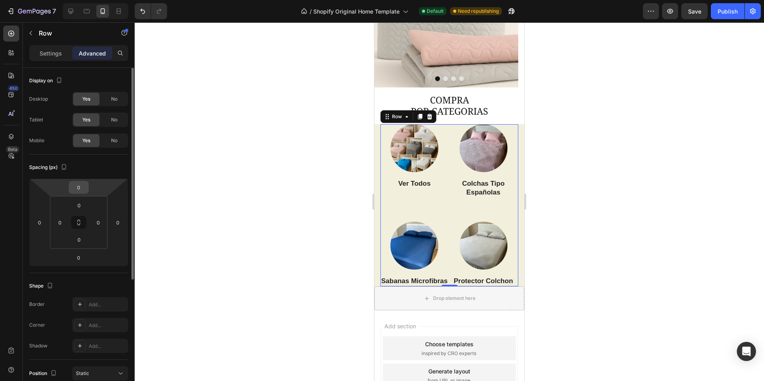
click at [81, 189] on input "0" at bounding box center [79, 187] width 16 height 12
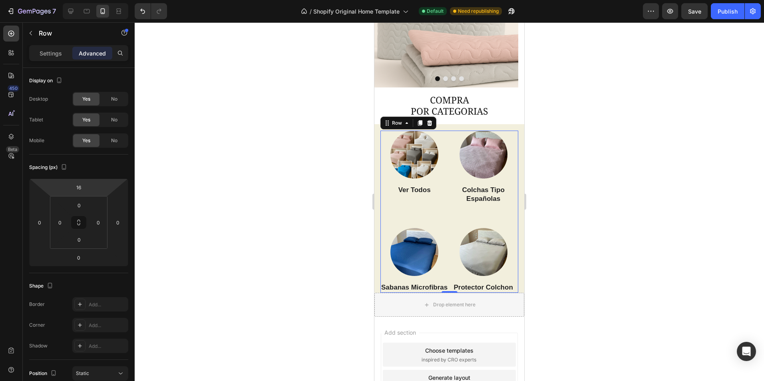
click at [603, 212] on div at bounding box center [450, 201] width 630 height 359
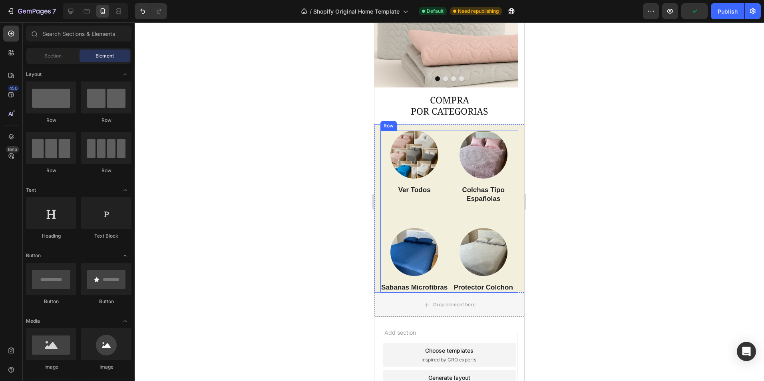
click at [413, 211] on div "Image Ver Todos Heading" at bounding box center [415, 176] width 68 height 90
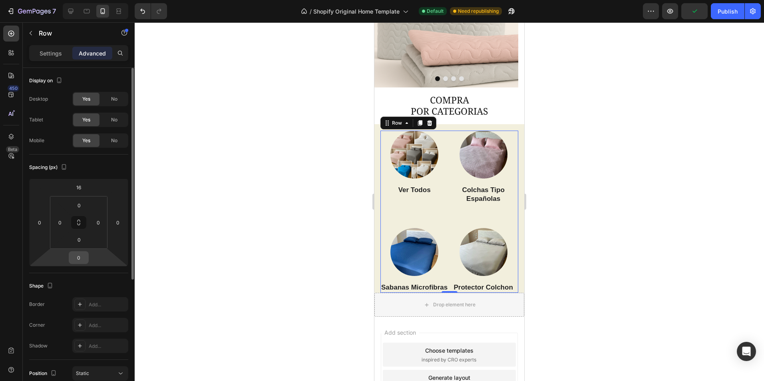
click at [82, 257] on input "0" at bounding box center [79, 258] width 16 height 12
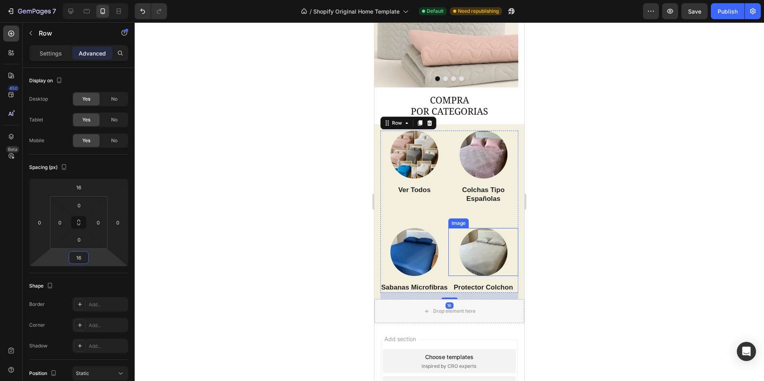
click at [586, 259] on div at bounding box center [450, 201] width 630 height 359
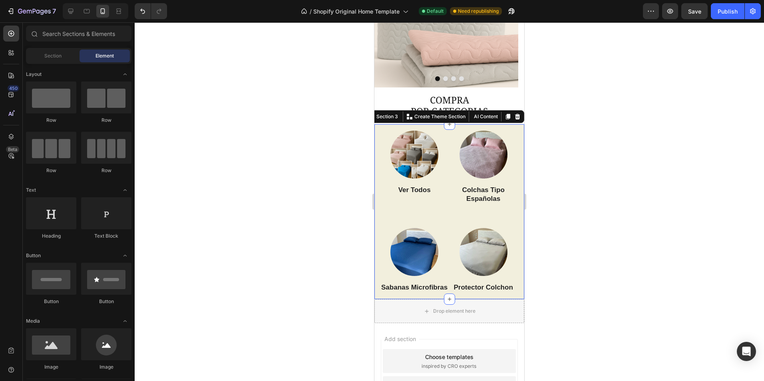
click at [377, 134] on div "Image Ver Todos Heading Image Colchas Tipo Españolas Heading Image Sabanas Micr…" at bounding box center [450, 211] width 150 height 175
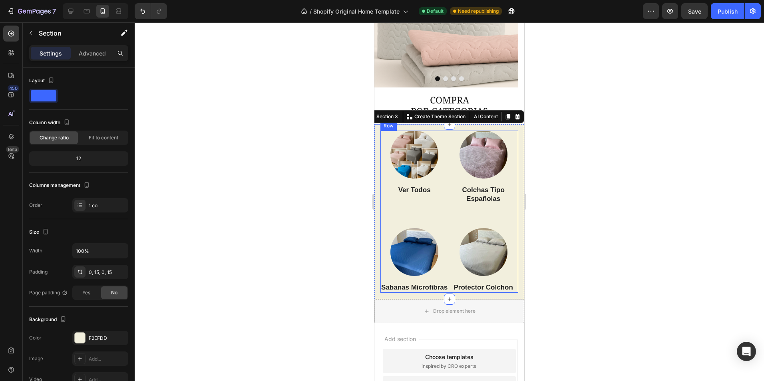
click at [445, 213] on div "Image Ver Todos Heading" at bounding box center [415, 176] width 68 height 90
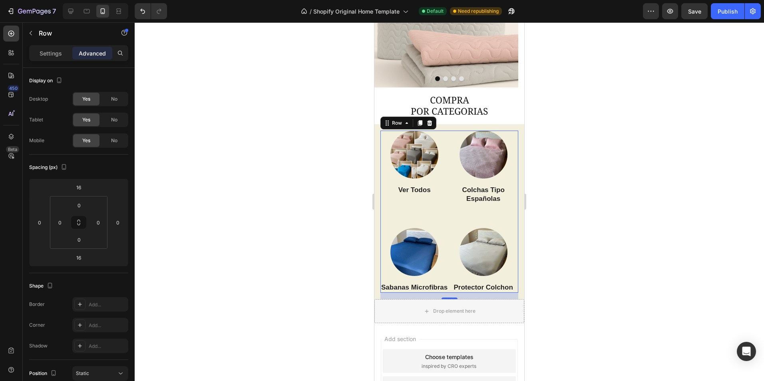
click at [414, 211] on div "Image Ver Todos Heading" at bounding box center [415, 176] width 68 height 90
click at [83, 209] on input "0" at bounding box center [79, 205] width 16 height 12
click at [97, 163] on div "Spacing (px)" at bounding box center [78, 167] width 99 height 13
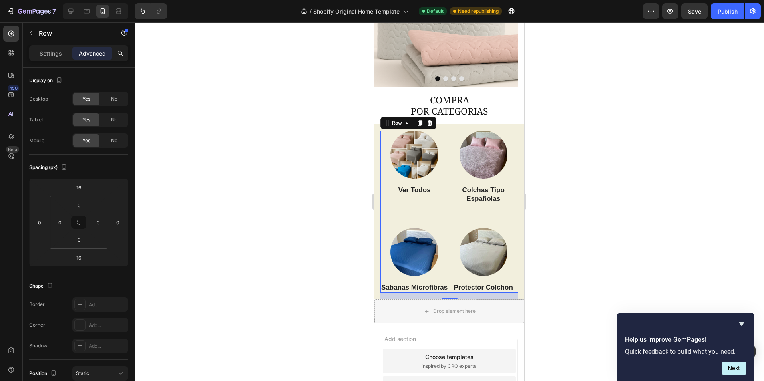
click at [624, 131] on div at bounding box center [450, 201] width 630 height 359
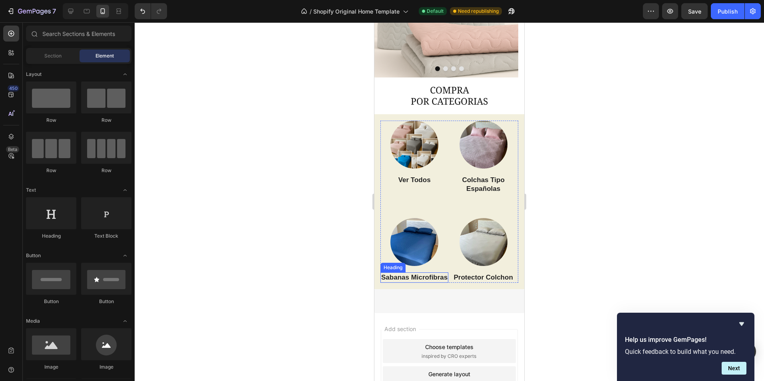
scroll to position [0, 0]
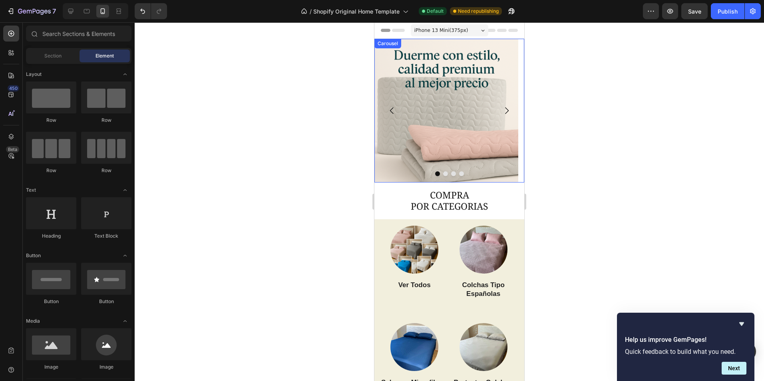
click at [502, 109] on icon "Carousel Next Arrow" at bounding box center [507, 111] width 10 height 10
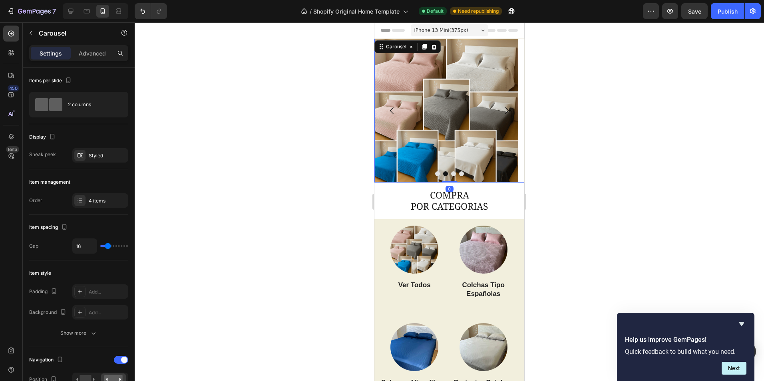
click at [502, 109] on icon "Carousel Next Arrow" at bounding box center [507, 111] width 10 height 10
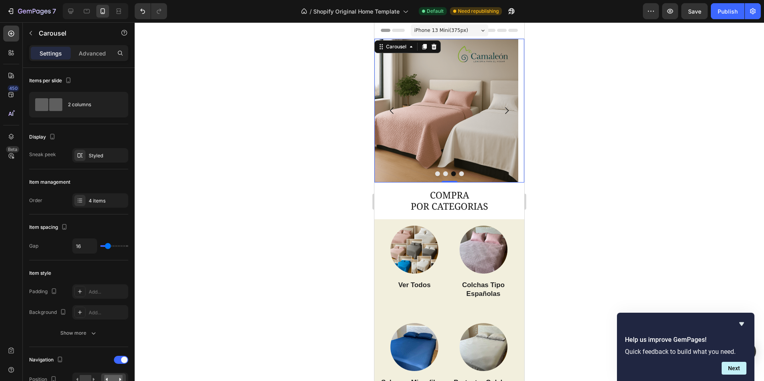
click at [502, 109] on icon "Carousel Next Arrow" at bounding box center [507, 111] width 10 height 10
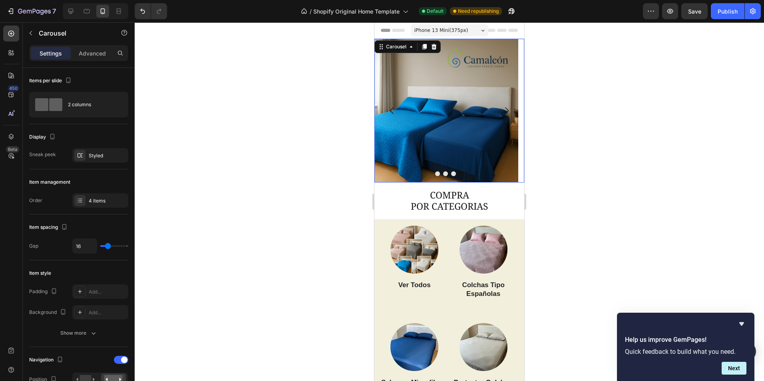
click at [502, 109] on icon "Carousel Next Arrow" at bounding box center [507, 111] width 10 height 10
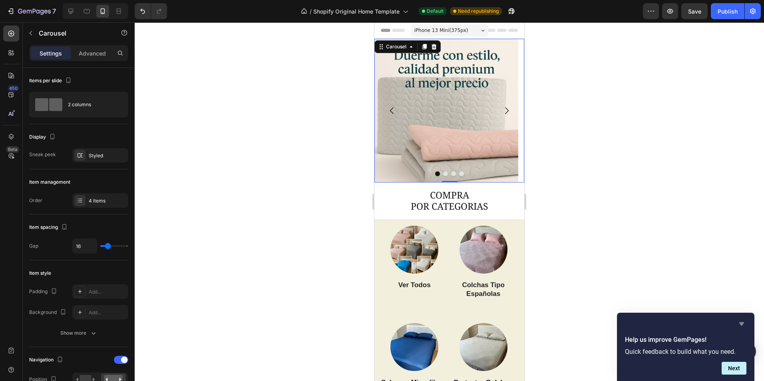
click at [740, 324] on icon "Hide survey" at bounding box center [742, 325] width 5 height 4
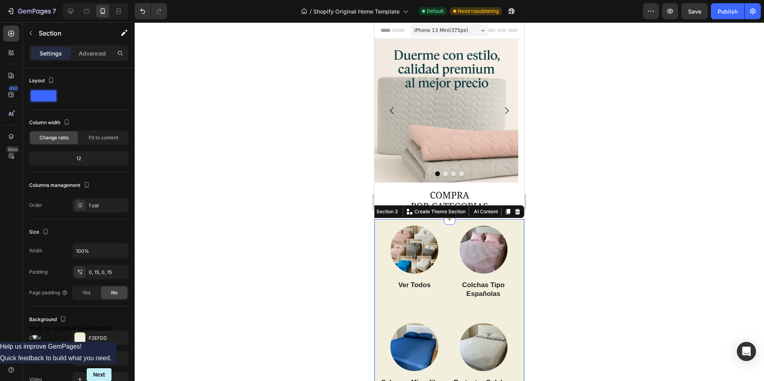
click at [379, 228] on div "Image Ver Todos Heading Image Colchas Tipo Españolas Heading Image Sabanas Micr…" at bounding box center [450, 306] width 150 height 175
click at [34, 33] on button "button" at bounding box center [30, 33] width 13 height 13
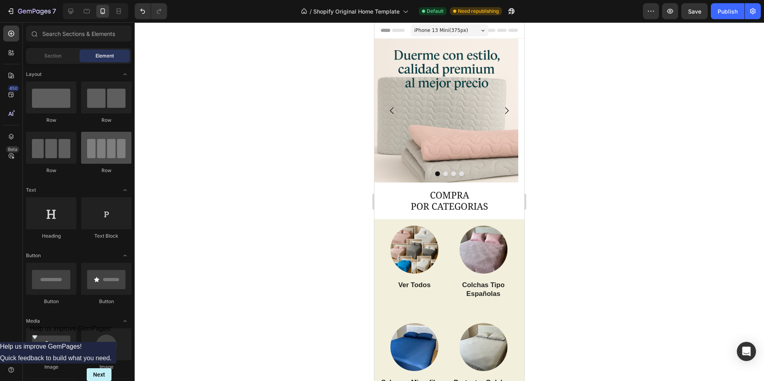
click at [104, 149] on div at bounding box center [106, 148] width 50 height 32
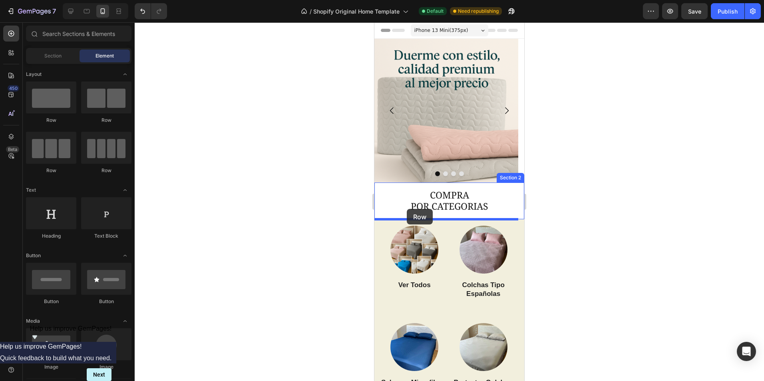
drag, startPoint x: 478, startPoint y: 171, endPoint x: 407, endPoint y: 209, distance: 80.5
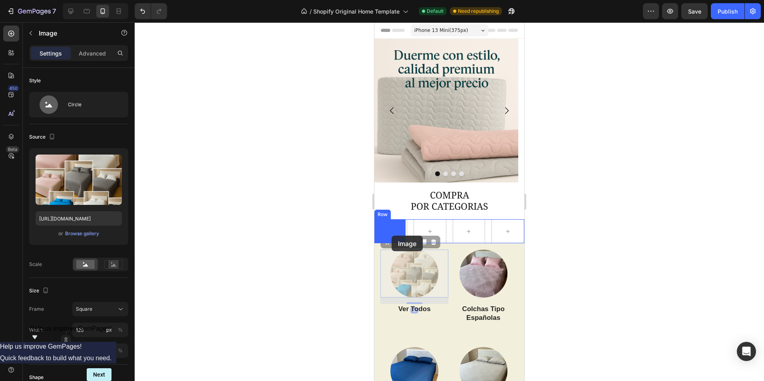
drag, startPoint x: 407, startPoint y: 273, endPoint x: 397, endPoint y: 244, distance: 30.6
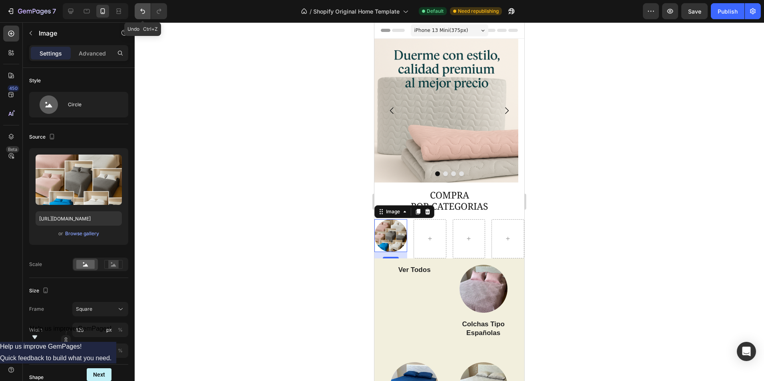
click at [145, 11] on icon "Undo/Redo" at bounding box center [142, 11] width 5 height 5
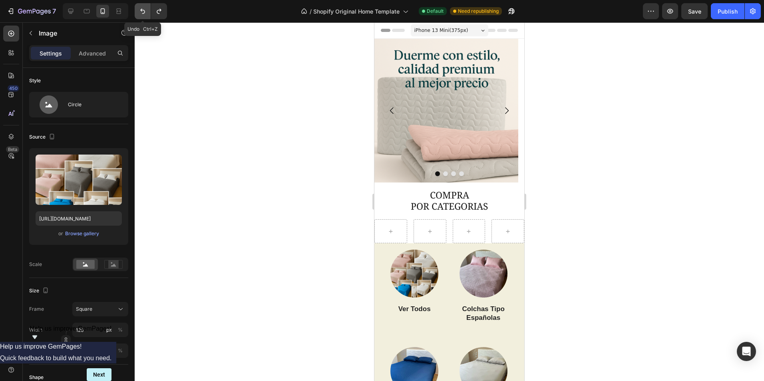
click at [145, 11] on icon "Undo/Redo" at bounding box center [142, 11] width 5 height 5
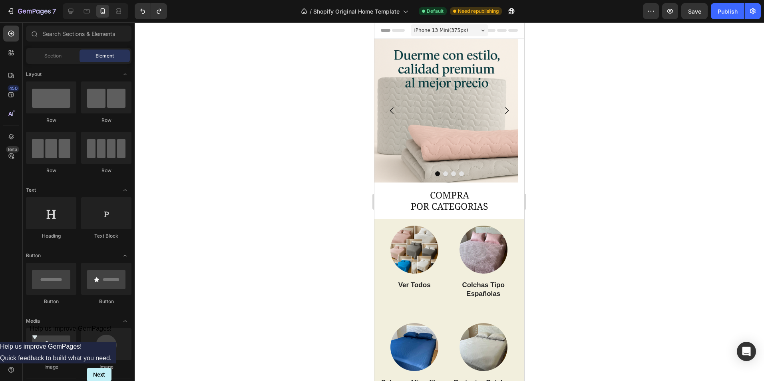
click at [601, 239] on div at bounding box center [450, 201] width 630 height 359
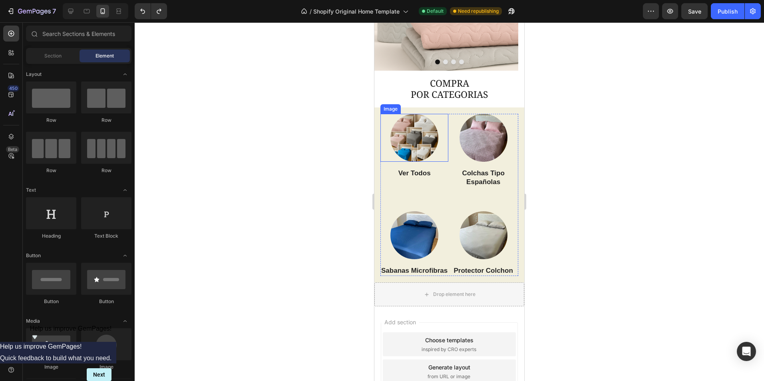
scroll to position [120, 0]
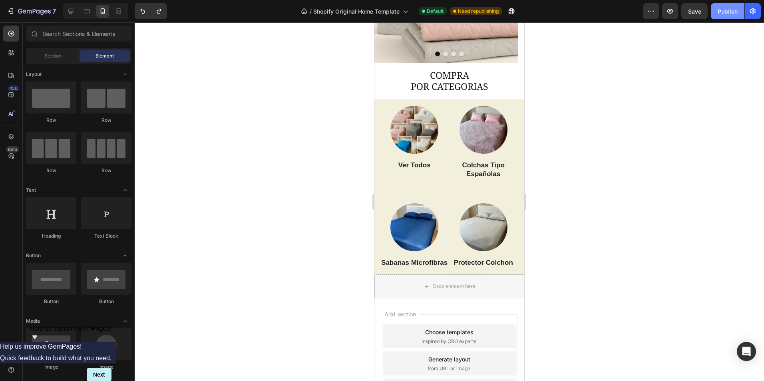
click at [715, 11] on button "Publish" at bounding box center [728, 11] width 34 height 16
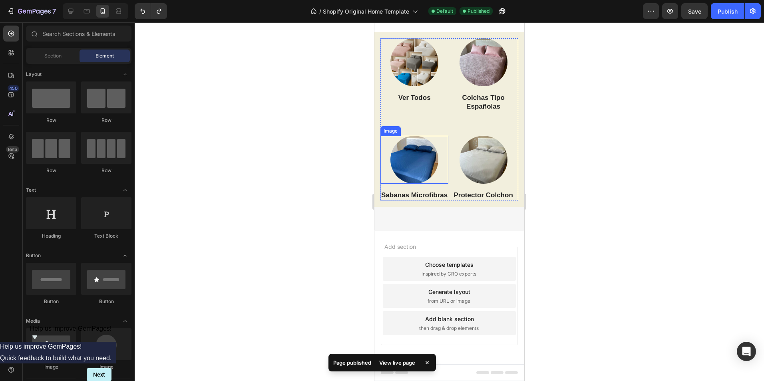
scroll to position [0, 0]
